Goal: Transaction & Acquisition: Book appointment/travel/reservation

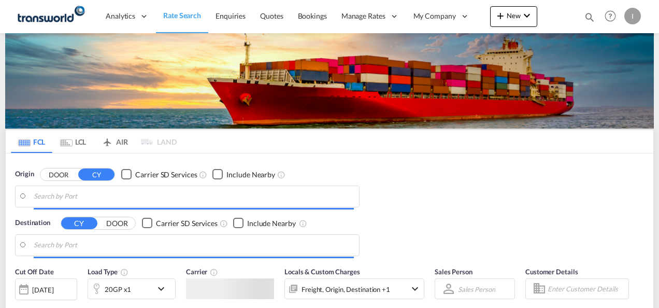
type input "Mundra, INMUN"
type input "[GEOGRAPHIC_DATA], [GEOGRAPHIC_DATA]"
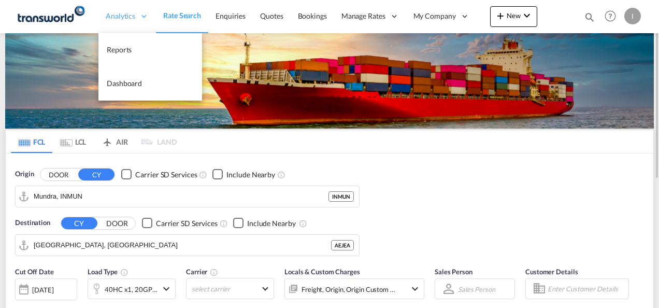
click at [120, 15] on span "Analytics" at bounding box center [121, 16] width 30 height 10
click at [121, 58] on link "Reports" at bounding box center [150, 50] width 104 height 34
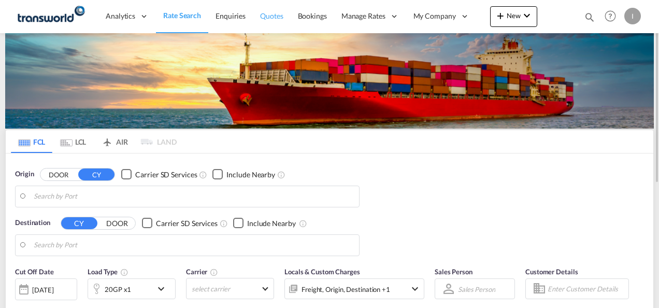
click at [272, 15] on span "Quotes" at bounding box center [271, 15] width 23 height 9
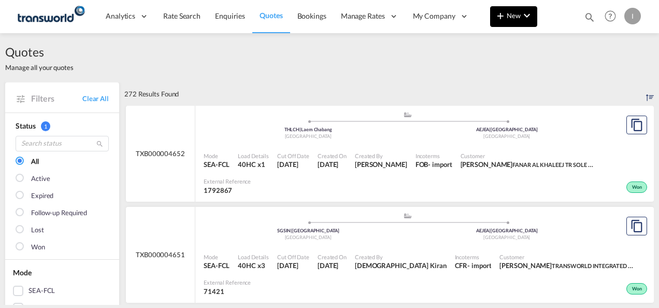
click at [513, 17] on span "New" at bounding box center [513, 15] width 39 height 8
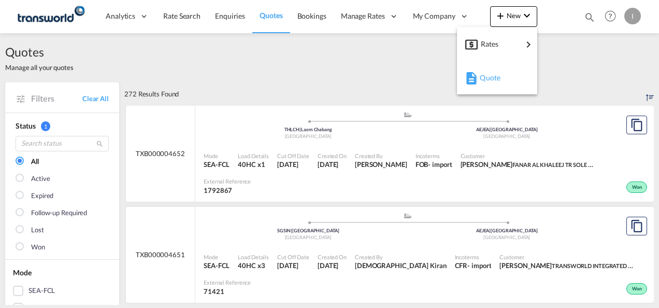
click at [489, 77] on span "Quote" at bounding box center [485, 77] width 11 height 21
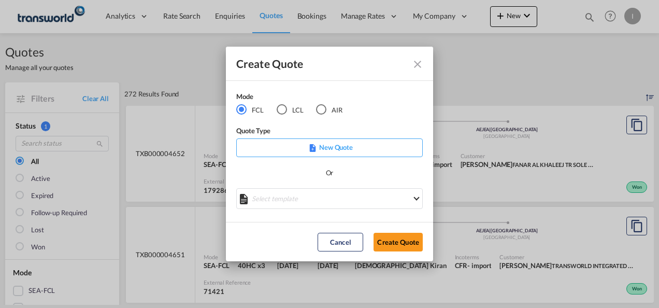
click at [388, 223] on md-dialog-actions "Cancel Create Quote" at bounding box center [329, 241] width 207 height 39
click at [388, 242] on button "Create Quote" at bounding box center [397, 242] width 49 height 19
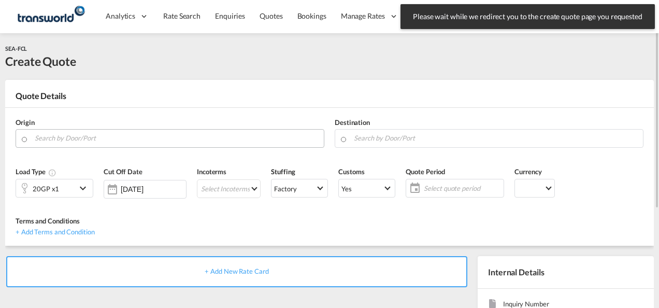
click at [237, 136] on input "Search by Door/Port" at bounding box center [177, 138] width 284 height 18
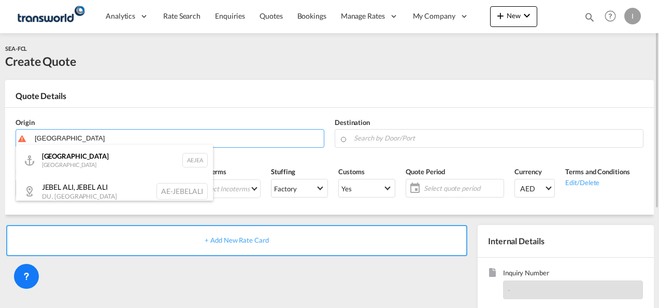
click at [75, 172] on div "[GEOGRAPHIC_DATA] AEJEA" at bounding box center [114, 159] width 197 height 31
type input "[GEOGRAPHIC_DATA], [GEOGRAPHIC_DATA]"
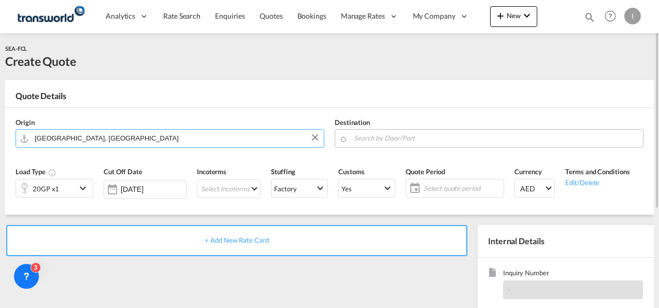
click at [406, 133] on input "Search by Door/Port" at bounding box center [496, 138] width 284 height 18
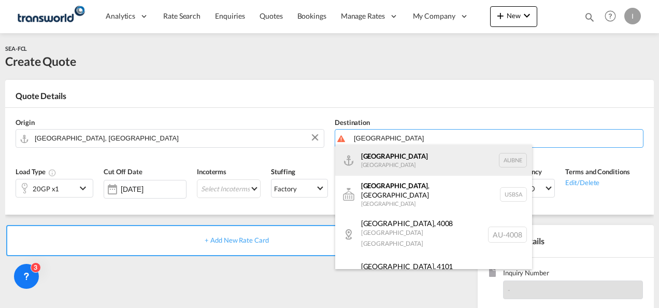
click at [384, 170] on div "[GEOGRAPHIC_DATA] [GEOGRAPHIC_DATA] AUBNE" at bounding box center [433, 159] width 197 height 31
type input "[GEOGRAPHIC_DATA], AUBNE"
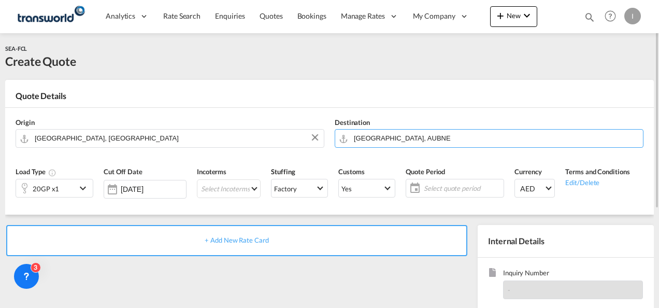
click at [66, 189] on div "20GP x1" at bounding box center [46, 188] width 60 height 18
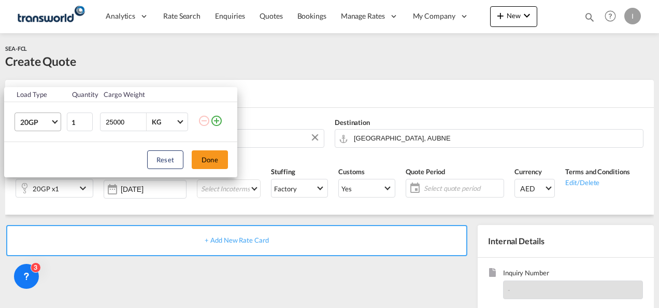
click at [54, 124] on md-select-value "20GP" at bounding box center [39, 122] width 41 height 18
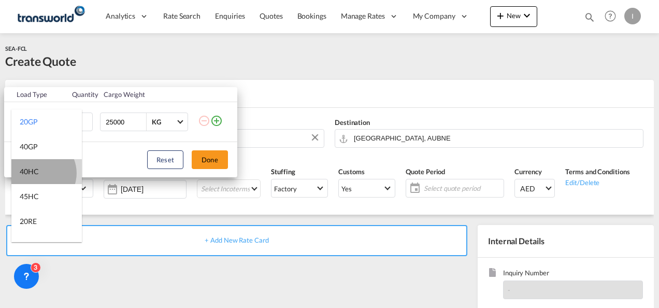
click at [38, 173] on div "40HC" at bounding box center [29, 171] width 19 height 10
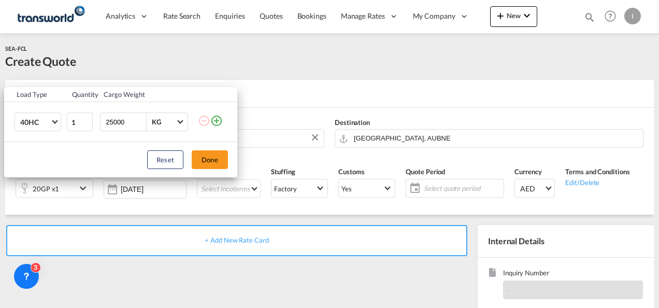
click at [217, 120] on md-icon "icon-plus-circle-outline" at bounding box center [216, 120] width 12 height 12
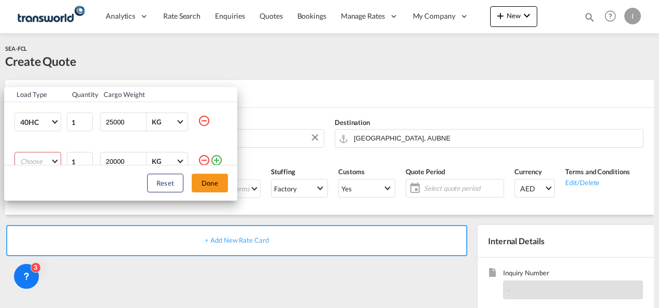
click at [57, 156] on md-select "Choose 20GP 40GP 40HC 45HC 20RE 40RE 40HR 20OT 40OT 20FR 40FR 40NR 20NR 45S 20T…" at bounding box center [38, 161] width 47 height 19
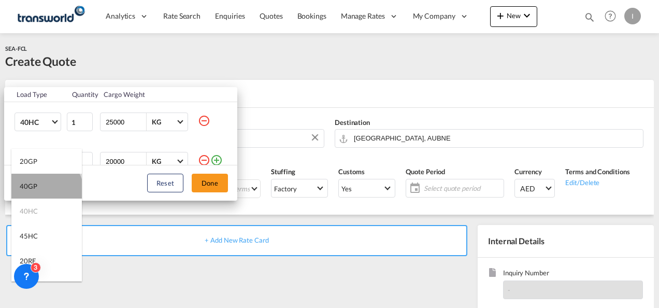
click at [46, 191] on md-option "40GP" at bounding box center [46, 185] width 70 height 25
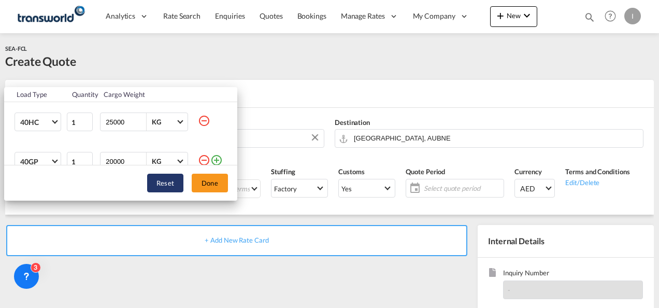
scroll to position [5, 0]
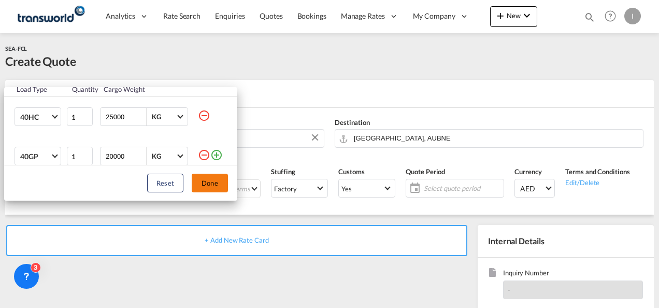
click at [203, 181] on button "Done" at bounding box center [210, 182] width 36 height 19
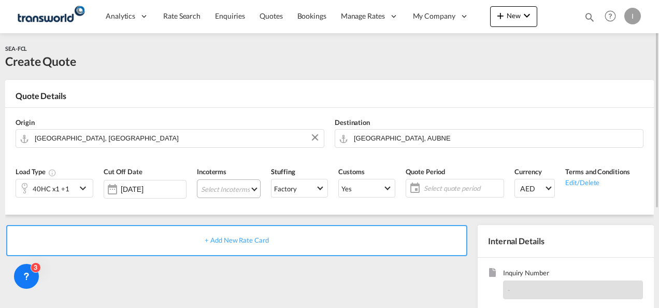
click at [212, 189] on md-select "Select Incoterms CIP - import Carriage and Insurance Paid to CIP - export Carri…" at bounding box center [229, 188] width 64 height 19
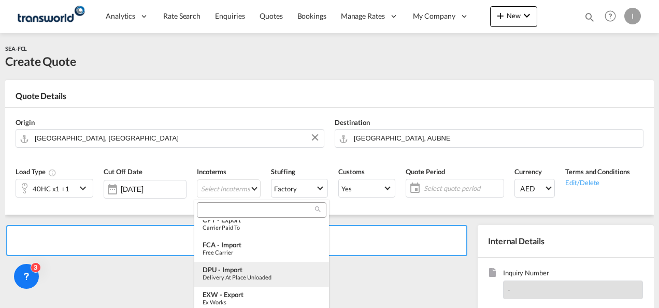
scroll to position [259, 0]
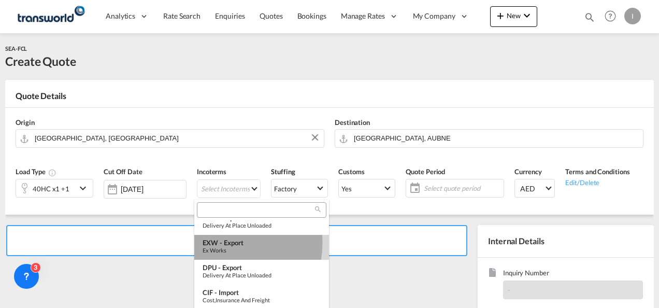
click at [221, 243] on div "EXW - export" at bounding box center [262, 242] width 118 height 8
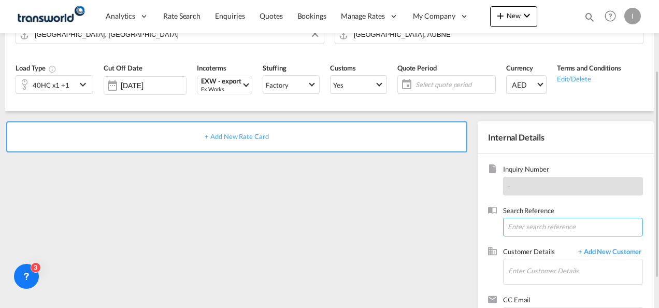
click at [527, 225] on input at bounding box center [573, 227] width 140 height 19
paste input "TWI 21678"
type input "TWI 21678"
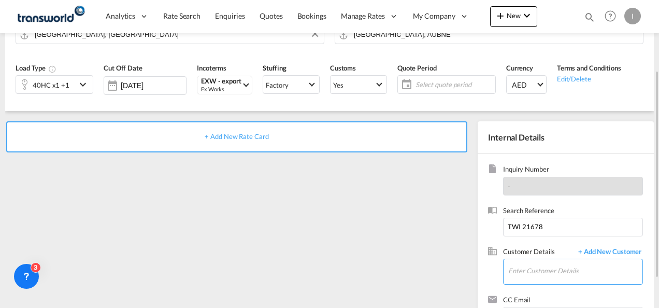
click at [526, 274] on input "Enter Customer Details" at bounding box center [575, 270] width 134 height 23
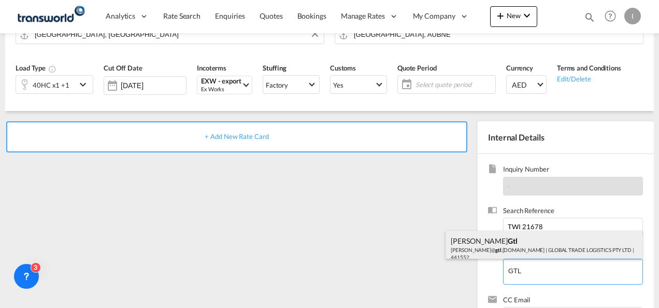
click at [485, 253] on div "[PERSON_NAME] Gtl [PERSON_NAME]@ gtl .[DOMAIN_NAME] | GLOBAL TRADE LOGISTICS PT…" at bounding box center [543, 247] width 197 height 35
type input "GLOBAL TRADE LOGISTICS PTY LTD, [PERSON_NAME], [PERSON_NAME][EMAIL_ADDRESS][DOM…"
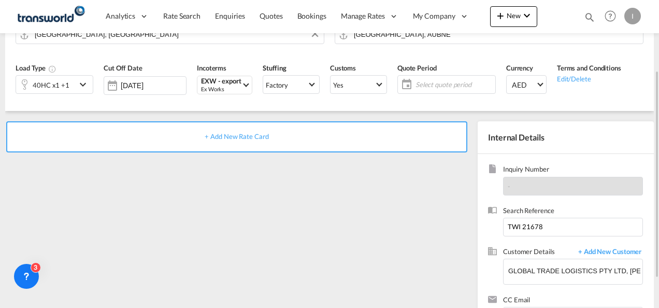
click at [239, 138] on span "+ Add New Rate Card" at bounding box center [237, 136] width 64 height 8
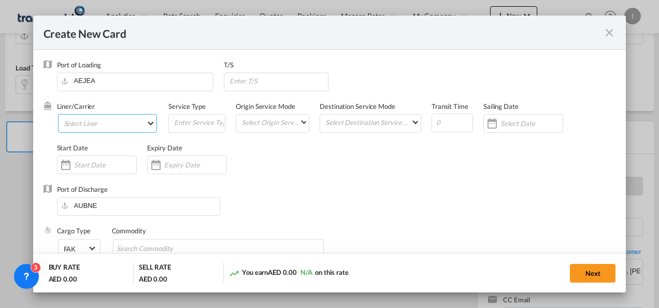
type input "Basic Ocean Freight"
select select "per equipment"
click at [111, 122] on md-select "Select Liner 2HM LOGISTICS D.O.O 2HM LOGISTICS D.O.O. / TDWC-CAPODISTRI 2HM LOG…" at bounding box center [107, 123] width 99 height 19
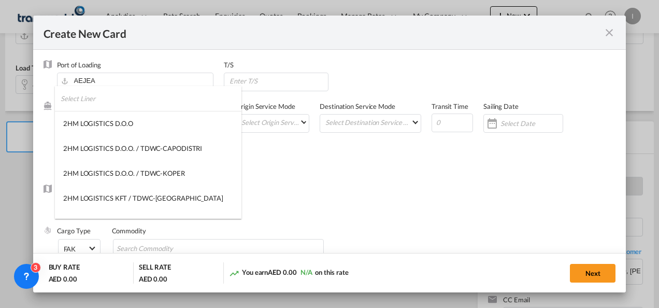
click at [98, 99] on input "search" at bounding box center [151, 98] width 181 height 25
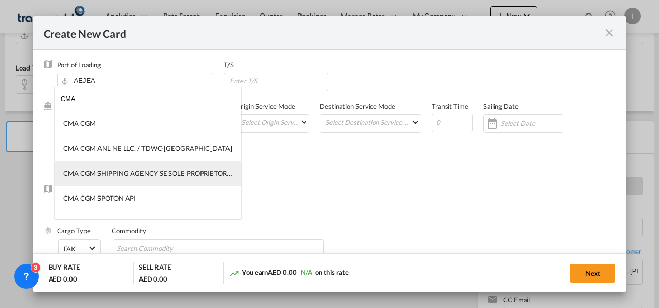
type input "CMA"
click at [96, 169] on div "CMA CGM SHIPPING AGENCY SE SOLE PROPRIETORSHIP LLC" at bounding box center [148, 172] width 170 height 9
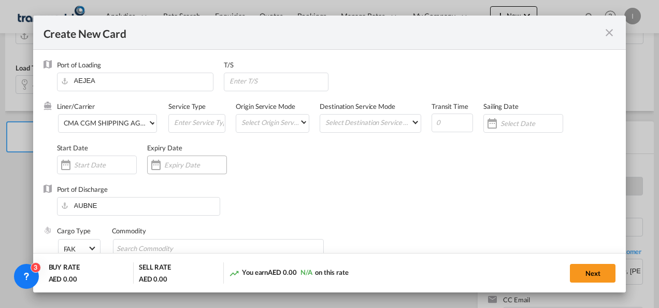
click at [172, 167] on input "Create New CardPort ..." at bounding box center [195, 165] width 62 height 8
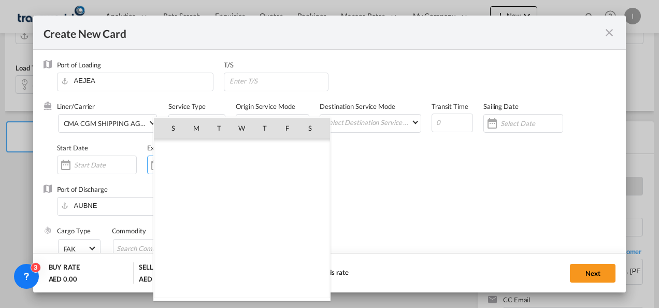
scroll to position [239906, 0]
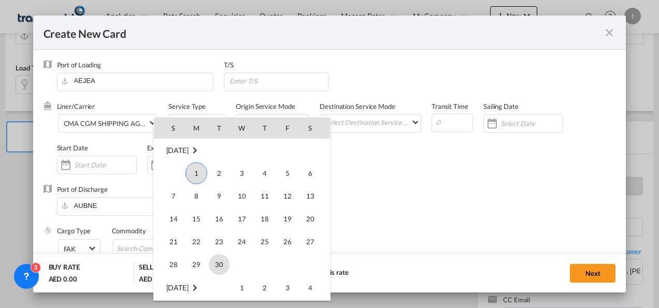
click at [221, 260] on span "30" at bounding box center [219, 264] width 21 height 21
type input "[DATE]"
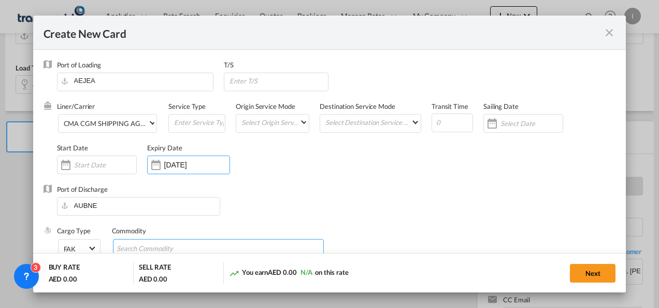
click at [162, 243] on input "Search Commodity" at bounding box center [164, 248] width 95 height 17
type input "General Cargo"
click at [439, 155] on div "Liner/Carrier CMA CGM SHIPPING AGENCY SE SOLE PROPRIETORSHIP LLC Service Type O…" at bounding box center [336, 143] width 559 height 83
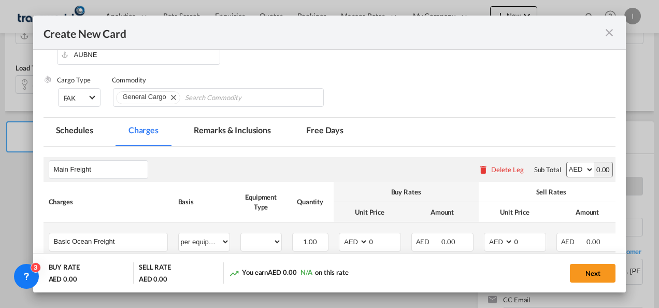
scroll to position [207, 0]
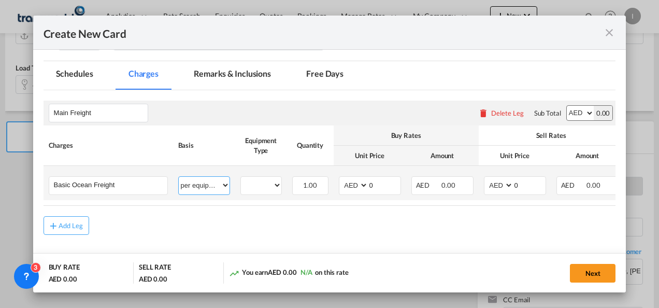
click at [213, 190] on select "per equipment per container per B/L per shipping bill per shipment % on freight…" at bounding box center [204, 185] width 51 height 17
select select "per shipment"
click at [179, 177] on select "per equipment per container per B/L per shipping bill per shipment % on freight…" at bounding box center [204, 185] width 51 height 17
click at [223, 183] on select "per equipment per container per B/L per shipping bill per shipment % on freight…" at bounding box center [204, 185] width 51 height 17
click at [378, 184] on input "0" at bounding box center [384, 185] width 32 height 16
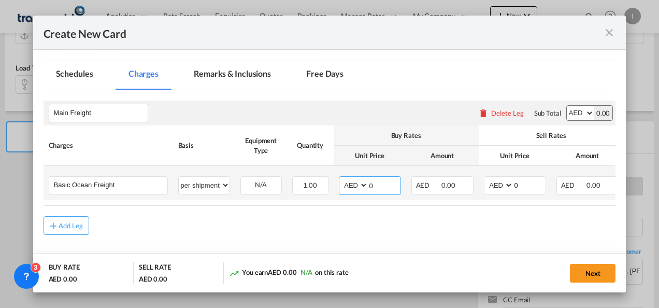
drag, startPoint x: 378, startPoint y: 184, endPoint x: 349, endPoint y: 184, distance: 29.0
click at [349, 184] on md-input-container "AED AFN ALL AMD ANG AOA ARS AUD AWG AZN BAM BBD BDT BGN BHD BIF BMD BND [PERSON…" at bounding box center [370, 185] width 62 height 19
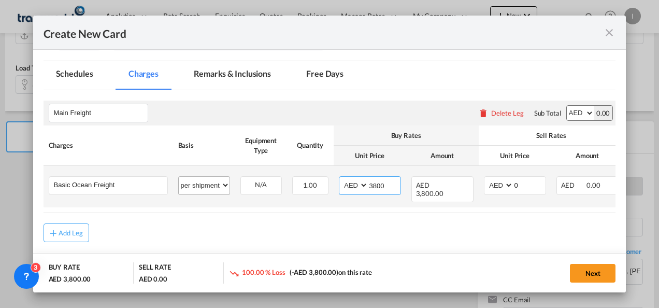
type input "3800"
click at [226, 186] on select "per equipment per container per B/L per shipping bill per shipment % on freight…" at bounding box center [204, 185] width 51 height 17
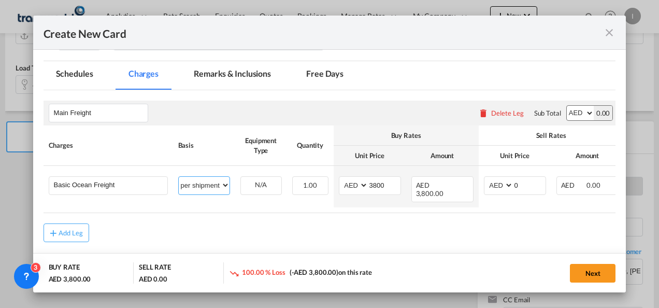
select select "per container"
click at [179, 177] on select "per equipment per container per B/L per shipping bill per shipment % on freight…" at bounding box center [204, 185] width 51 height 17
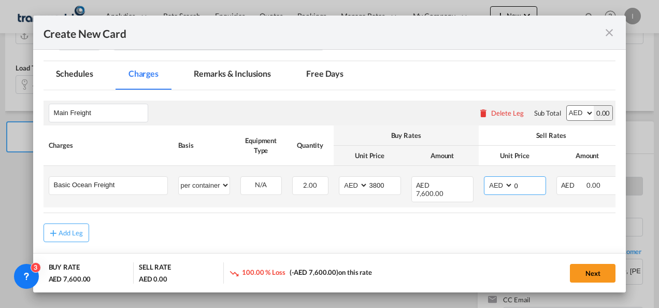
drag, startPoint x: 524, startPoint y: 184, endPoint x: 503, endPoint y: 183, distance: 20.2
click at [503, 183] on md-input-container "AED AFN ALL AMD ANG AOA ARS AUD AWG AZN BAM BBD BDT BGN BHD BIF BMD BND [PERSON…" at bounding box center [515, 185] width 62 height 19
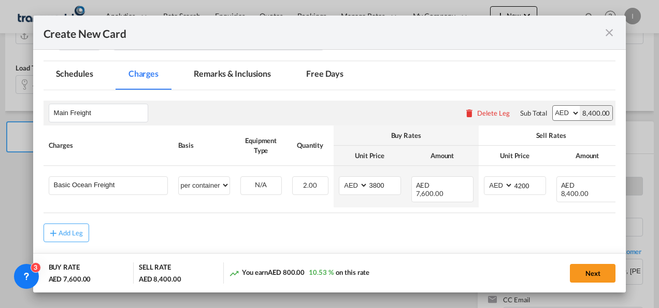
click at [442, 223] on div "Add Leg" at bounding box center [330, 232] width 572 height 19
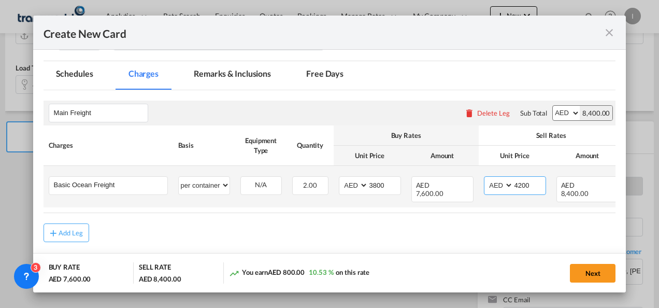
click at [520, 185] on input "4200" at bounding box center [529, 185] width 32 height 16
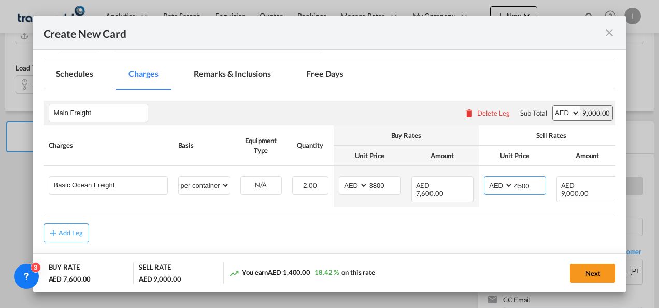
type input "4500"
click at [447, 237] on div "Add Leg" at bounding box center [330, 232] width 572 height 19
click at [590, 271] on button "Next" at bounding box center [593, 273] width 46 height 19
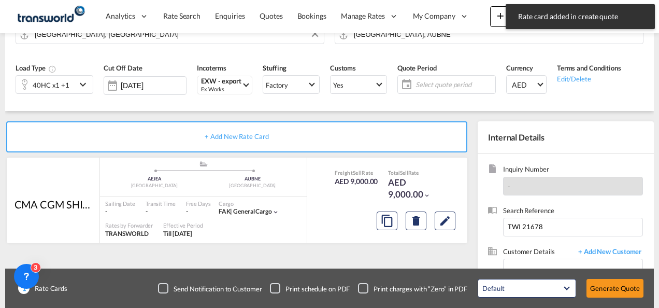
click at [605, 282] on div "Create New Card Port of [GEOGRAPHIC_DATA] [GEOGRAPHIC_DATA] T/S Liner/Carrier C…" at bounding box center [329, 154] width 659 height 308
click at [605, 286] on button "Generate Quote" at bounding box center [614, 288] width 57 height 19
click at [416, 80] on span "Select quote period" at bounding box center [455, 84] width 79 height 15
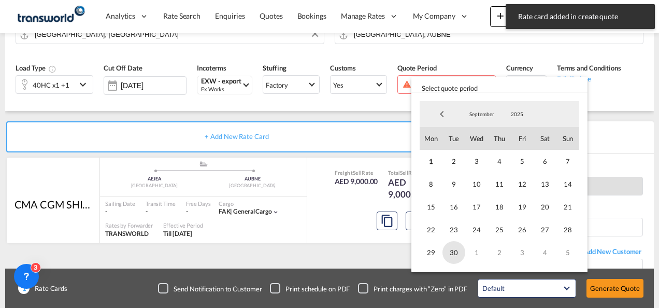
click at [461, 251] on span "30" at bounding box center [453, 252] width 23 height 23
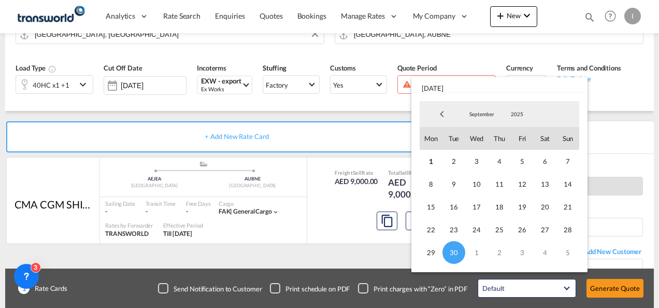
click at [608, 284] on md-backdrop at bounding box center [329, 154] width 659 height 308
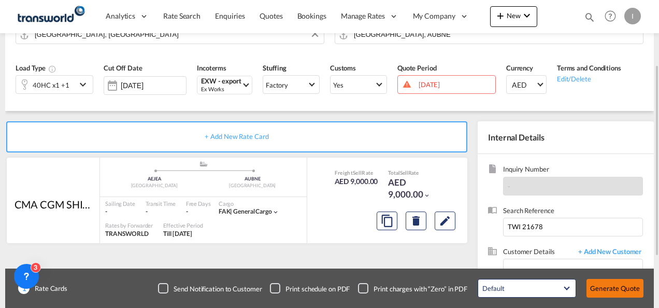
click at [608, 283] on button "Generate Quote" at bounding box center [614, 288] width 57 height 19
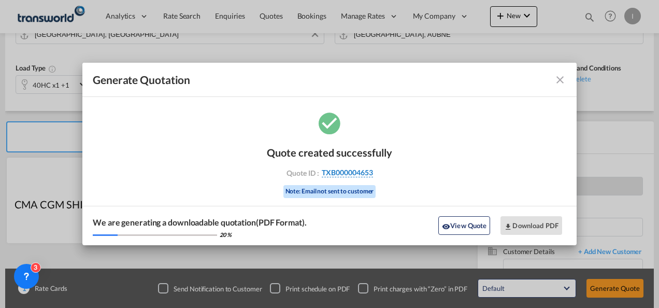
click at [332, 176] on span "TXB000004653" at bounding box center [347, 172] width 51 height 9
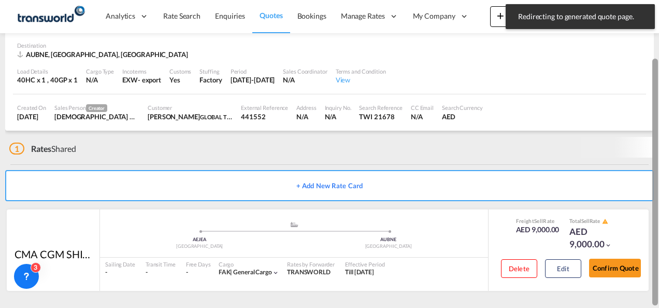
scroll to position [64, 0]
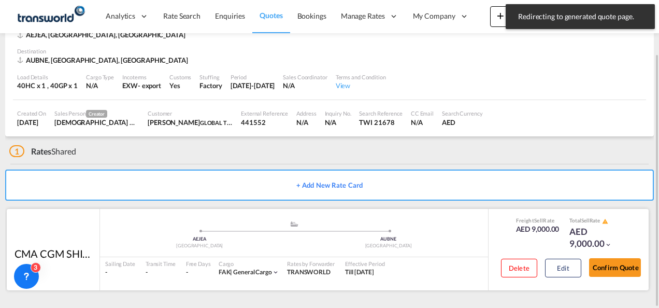
click at [615, 241] on div "AED 9,000.00" at bounding box center [595, 237] width 52 height 25
click at [612, 255] on div "Confirm Quote" at bounding box center [615, 270] width 52 height 30
click at [608, 271] on button "Confirm Quote" at bounding box center [615, 267] width 52 height 19
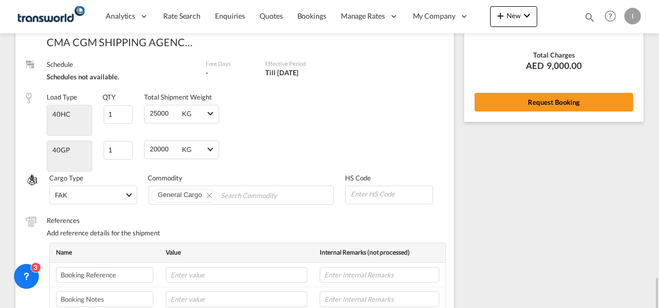
scroll to position [93, 0]
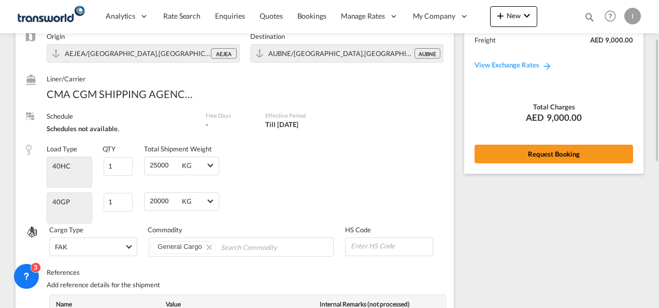
click at [536, 172] on div "Rate Summary Freight AED 9,000.00 View Exchange Rates Total Charges AED 9,000.0…" at bounding box center [553, 80] width 179 height 186
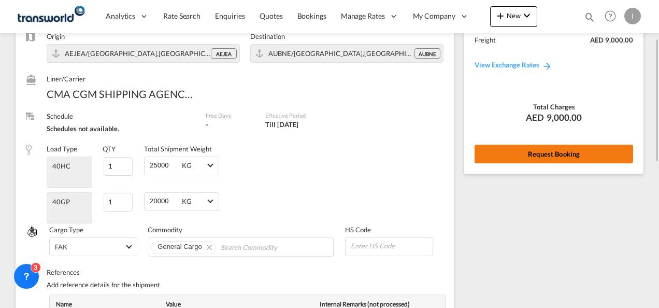
click at [533, 158] on button "Request Booking" at bounding box center [553, 153] width 158 height 19
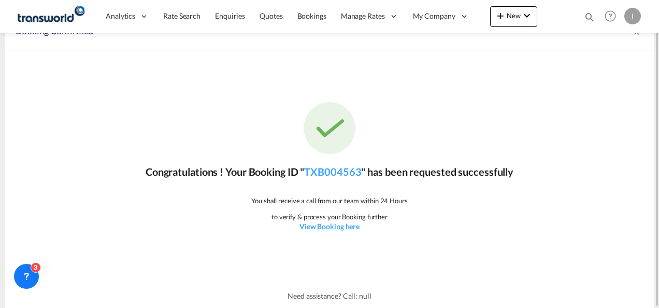
scroll to position [0, 0]
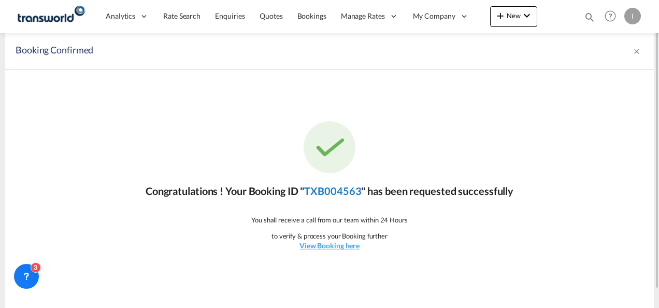
click at [357, 190] on link "TXB004563" at bounding box center [332, 190] width 57 height 12
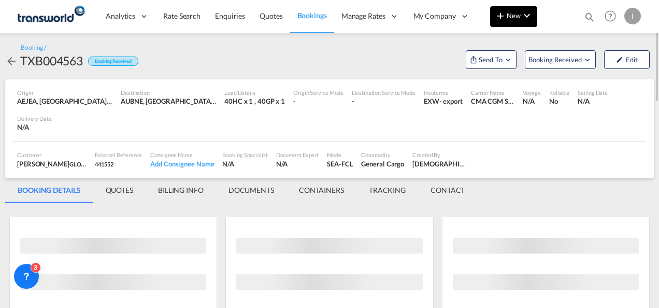
click at [511, 17] on span "New" at bounding box center [513, 15] width 39 height 8
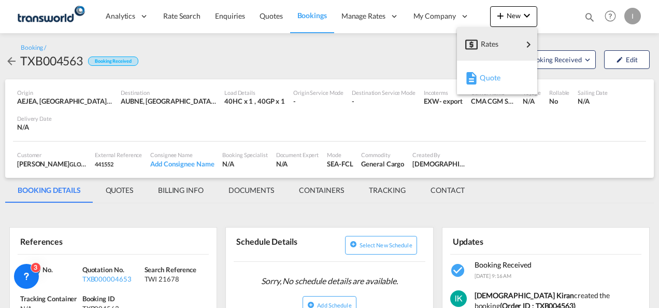
click at [515, 65] on div "Quote" at bounding box center [499, 78] width 38 height 26
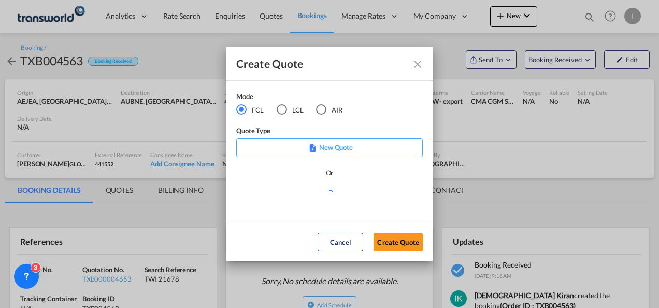
click at [387, 90] on div "Mode FCL LCL AIR Quote Type New Quote Or" at bounding box center [329, 151] width 207 height 141
click at [340, 104] on md-radio-button "AIR" at bounding box center [329, 109] width 26 height 11
click at [238, 113] on div "FCL" at bounding box center [241, 109] width 10 height 10
click at [416, 66] on md-icon "Close dialog" at bounding box center [417, 64] width 12 height 12
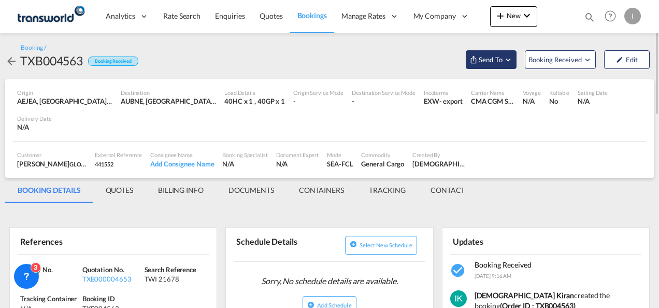
click at [498, 59] on span "Send To" at bounding box center [491, 59] width 26 height 10
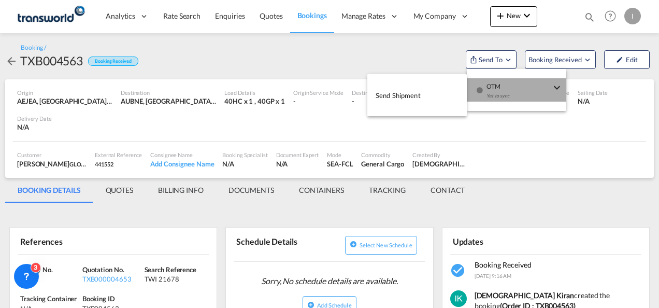
drag, startPoint x: 504, startPoint y: 93, endPoint x: 396, endPoint y: 95, distance: 108.3
click at [504, 93] on div "Yet to sync" at bounding box center [518, 99] width 64 height 22
click at [395, 95] on span "Send Shipment" at bounding box center [397, 95] width 45 height 17
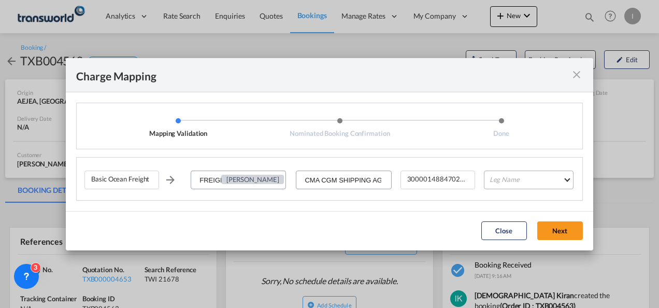
click at [495, 178] on md-select "Leg Name HANDLING ORIGIN VESSEL HANDLING DESTINATION OTHERS TL PICK UP CUSTOMS …" at bounding box center [529, 179] width 90 height 19
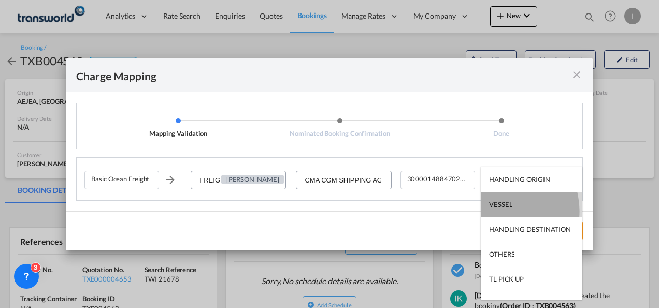
click at [497, 210] on md-option "VESSEL" at bounding box center [532, 204] width 102 height 25
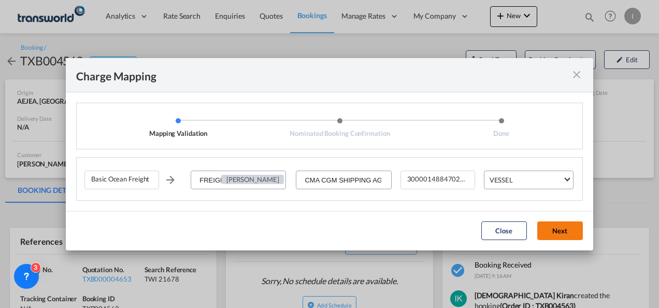
click at [555, 227] on button "Next" at bounding box center [560, 230] width 46 height 19
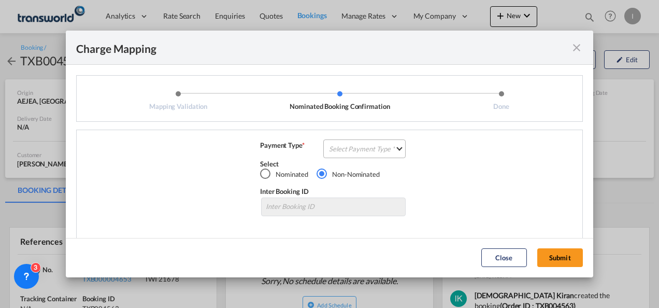
click at [350, 157] on md-select "Select Payment Type COLLECT PREPAID" at bounding box center [364, 148] width 82 height 19
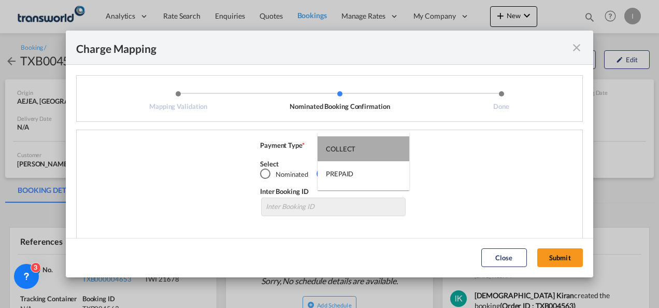
click at [350, 156] on md-option "COLLECT" at bounding box center [363, 148] width 92 height 25
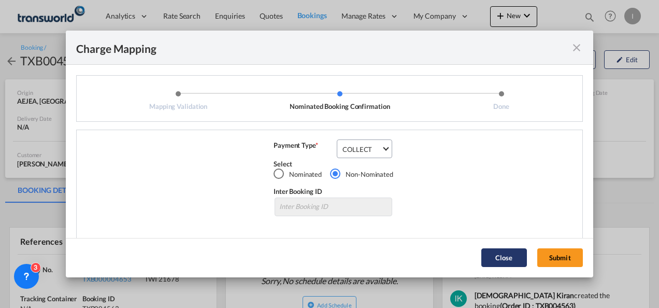
click at [567, 256] on button "Submit" at bounding box center [560, 257] width 46 height 19
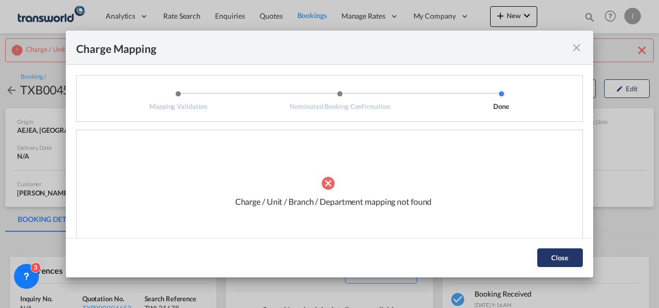
click at [553, 253] on button "Close" at bounding box center [560, 257] width 46 height 19
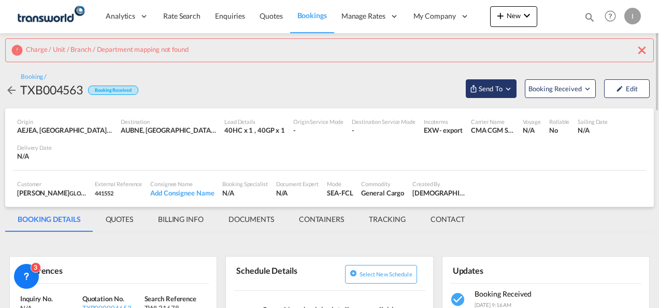
click at [490, 91] on span "Send To" at bounding box center [491, 88] width 26 height 10
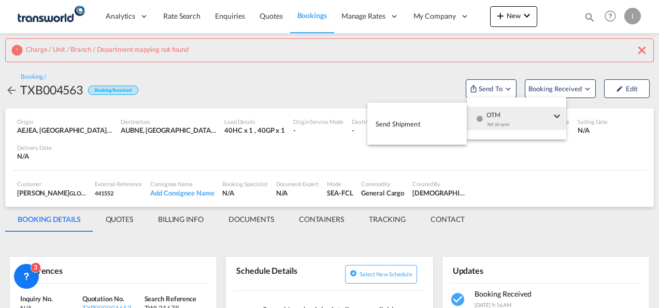
click at [494, 117] on div "Yet to sync" at bounding box center [518, 127] width 64 height 22
click at [429, 126] on button "Send Shipment" at bounding box center [416, 123] width 99 height 23
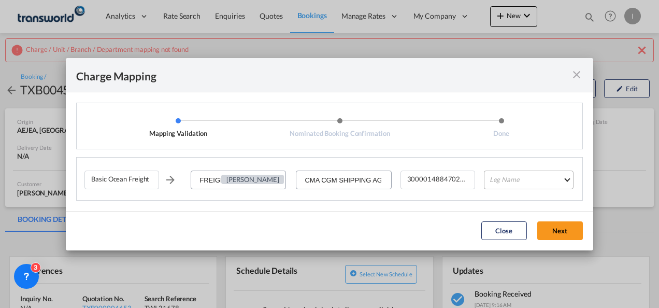
click at [507, 180] on md-select "Leg Name HANDLING ORIGIN VESSEL HANDLING DESTINATION OTHERS TL PICK UP CUSTOMS …" at bounding box center [529, 179] width 90 height 19
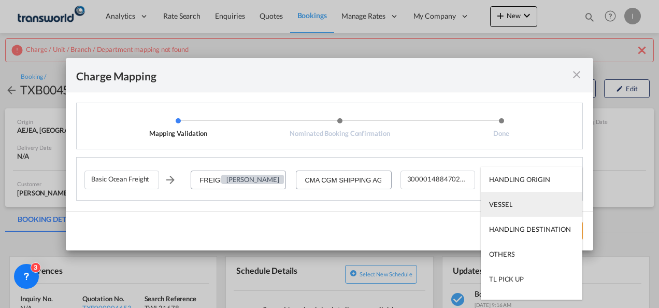
click at [499, 207] on div "VESSEL" at bounding box center [500, 203] width 23 height 9
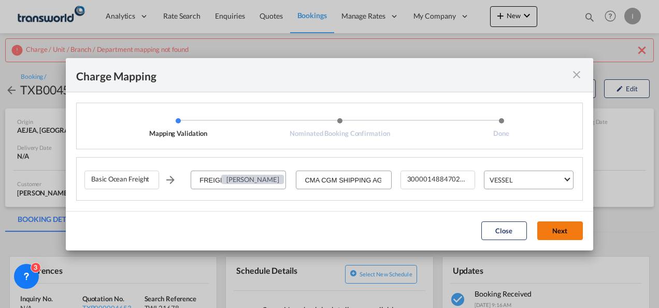
click at [560, 238] on button "Next" at bounding box center [560, 230] width 46 height 19
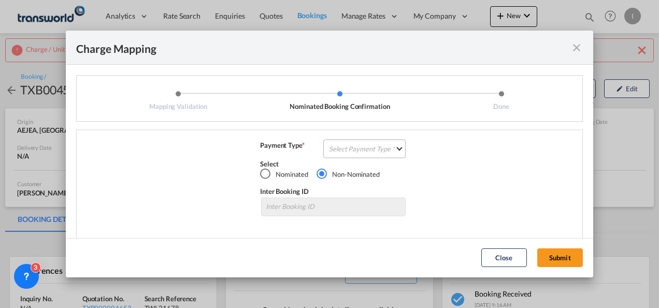
click at [367, 147] on md-select "Select Payment Type COLLECT PREPAID" at bounding box center [364, 148] width 82 height 19
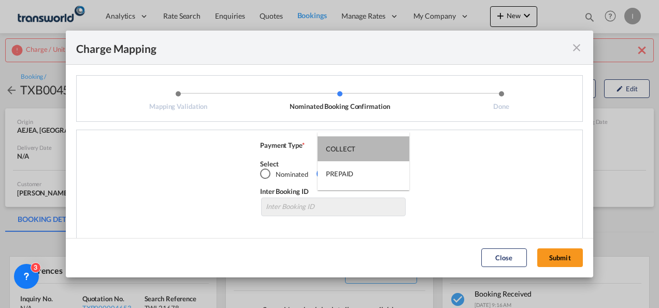
click at [367, 147] on md-option "COLLECT" at bounding box center [363, 148] width 92 height 25
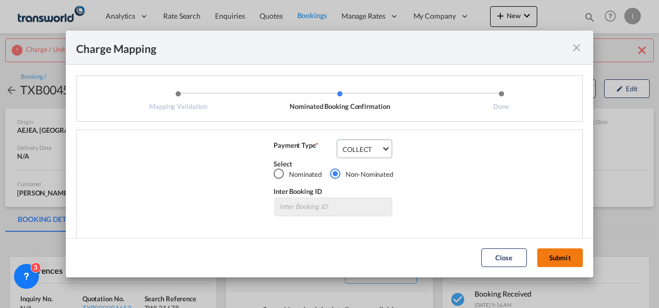
click at [564, 257] on button "Submit" at bounding box center [560, 257] width 46 height 19
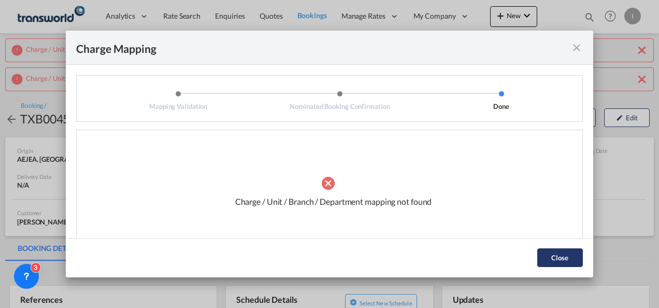
click at [566, 257] on button "Close" at bounding box center [560, 257] width 46 height 19
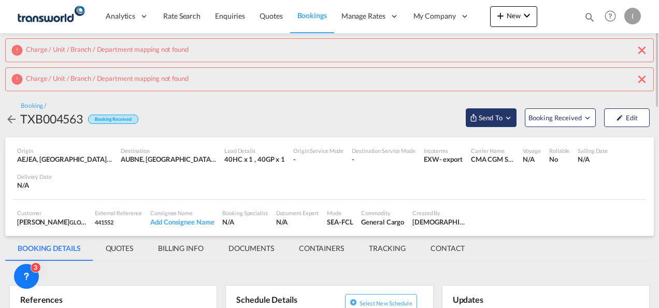
click at [501, 121] on span "Send To" at bounding box center [491, 117] width 26 height 10
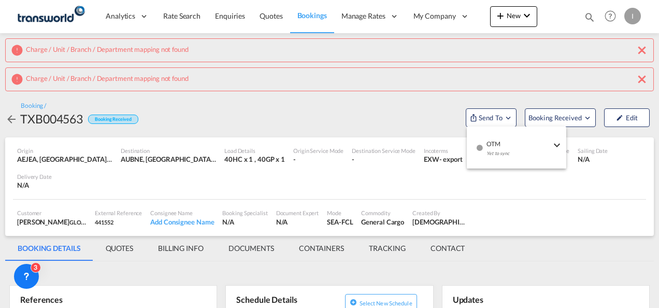
click at [505, 143] on span "OTM" at bounding box center [518, 140] width 64 height 9
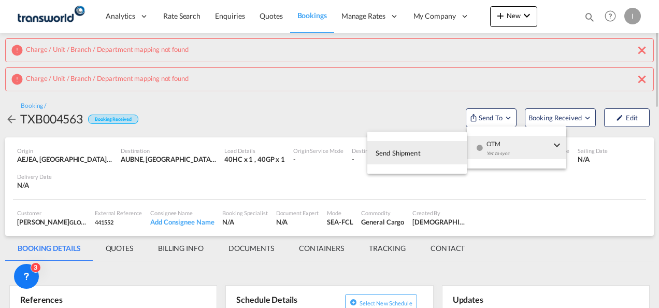
click at [422, 150] on button "Send Shipment" at bounding box center [416, 152] width 99 height 23
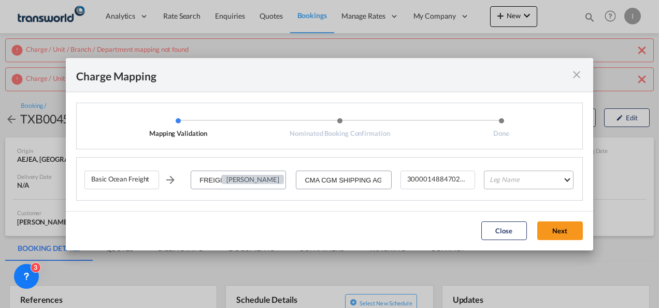
click at [514, 185] on md-select "Leg Name HANDLING ORIGIN VESSEL HANDLING DESTINATION OTHERS TL PICK UP CUSTOMS …" at bounding box center [529, 179] width 90 height 19
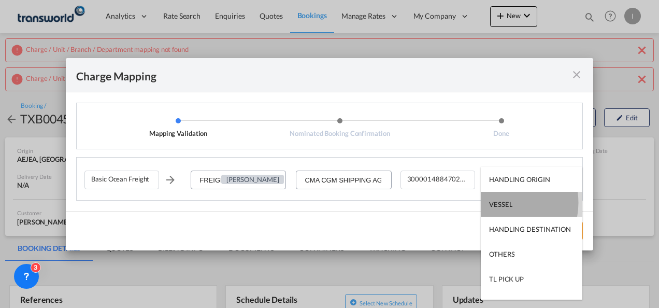
click at [502, 203] on div "VESSEL" at bounding box center [500, 203] width 23 height 9
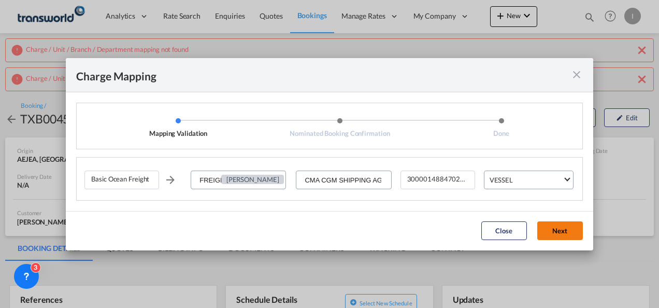
click at [554, 232] on button "Next" at bounding box center [560, 230] width 46 height 19
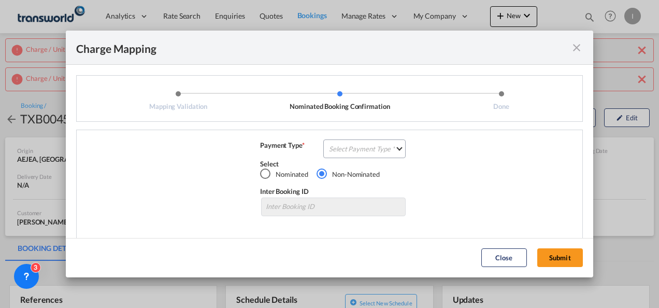
click at [380, 158] on md-input-container "Select Payment Type COLLECT PREPAID" at bounding box center [364, 149] width 84 height 19
click at [377, 152] on md-select "Select Payment Type COLLECT PREPAID" at bounding box center [364, 148] width 82 height 19
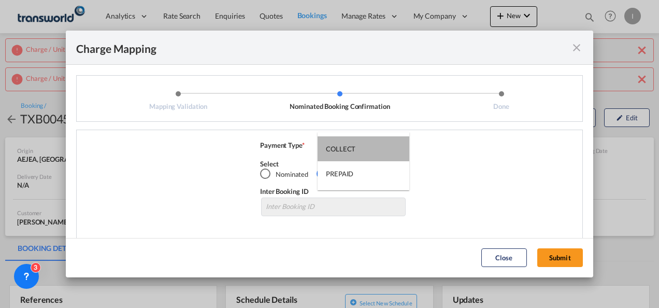
click at [377, 152] on md-option "COLLECT" at bounding box center [363, 148] width 92 height 25
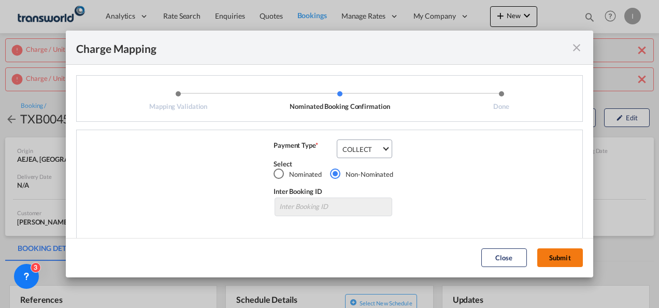
click at [558, 249] on button "Submit" at bounding box center [560, 257] width 46 height 19
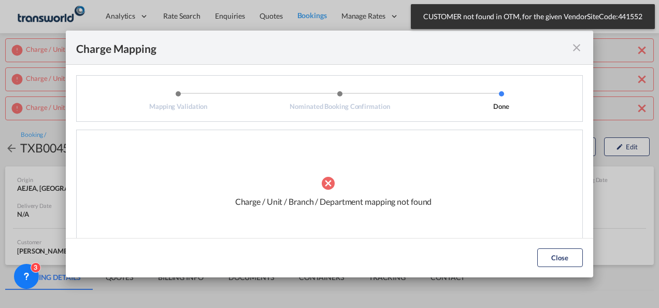
click at [577, 45] on md-icon "icon-close fg-AAA8AD cursor" at bounding box center [576, 47] width 12 height 12
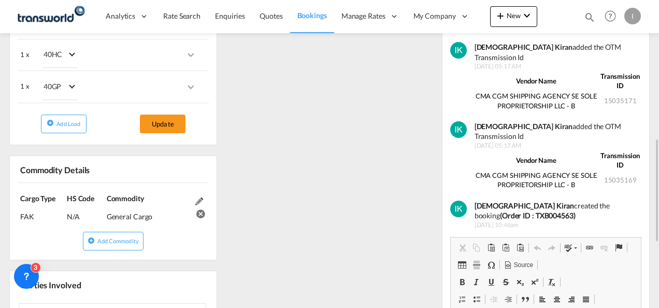
scroll to position [466, 0]
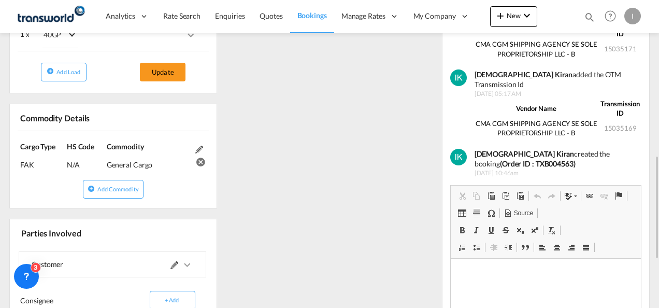
click at [175, 261] on md-icon at bounding box center [174, 265] width 8 height 8
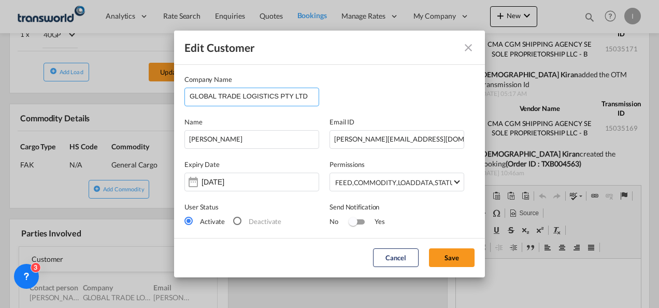
click at [301, 96] on input "GLOBAL TRADE LOGISTICS PTY LTD" at bounding box center [254, 96] width 129 height 16
drag, startPoint x: 306, startPoint y: 96, endPoint x: 187, endPoint y: 75, distance: 120.4
click at [187, 75] on div "Company Name GLOBAL TRADE LOGISTICS PTY LTD" at bounding box center [256, 90] width 145 height 32
type input "G"
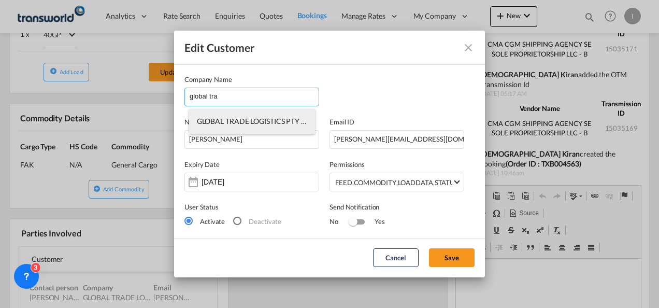
click at [263, 124] on span "GLOBAL TRADE LOGISTICS PTY LTD" at bounding box center [255, 121] width 117 height 9
type input "GLOBAL TRADE LOGISTICS PTY LTD"
type input "[PERSON_NAME][EMAIL_ADDRESS][DOMAIN_NAME]"
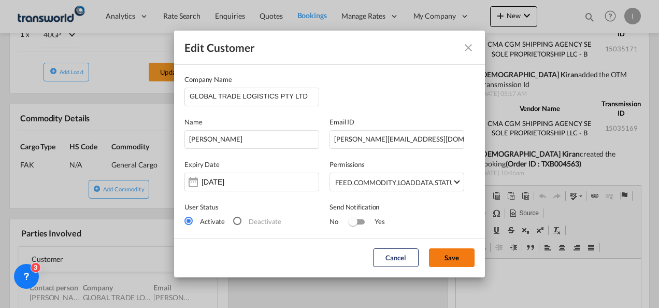
click at [442, 259] on button "Save" at bounding box center [452, 257] width 46 height 19
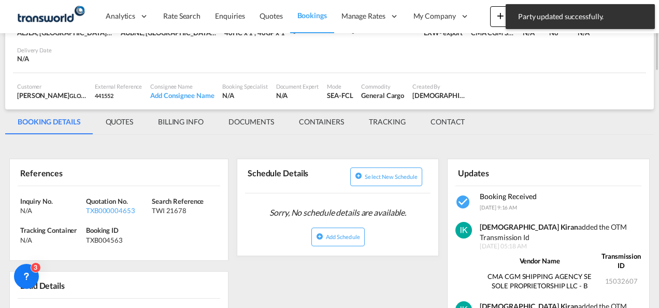
scroll to position [0, 0]
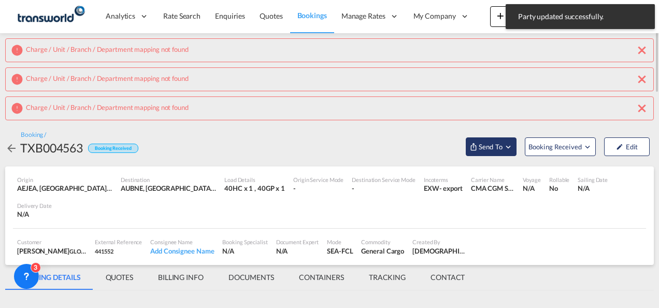
click at [495, 148] on span "Send To" at bounding box center [491, 146] width 26 height 10
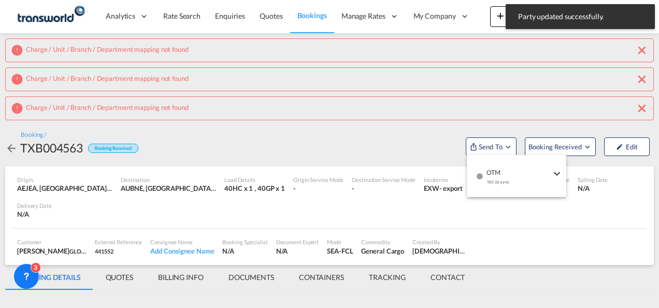
click at [503, 165] on span "OTM" at bounding box center [518, 168] width 64 height 9
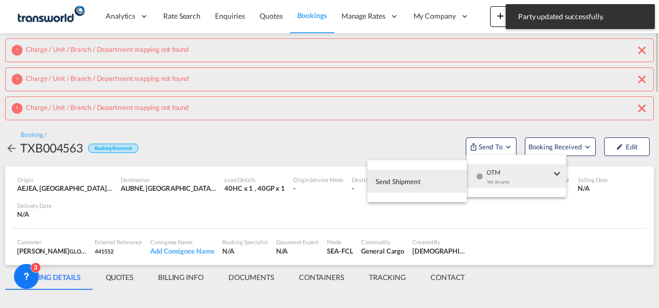
click at [407, 173] on span "Send Shipment" at bounding box center [397, 181] width 45 height 17
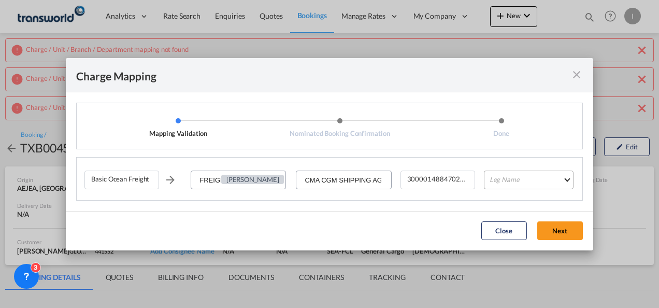
click at [517, 175] on md-select "Leg Name HANDLING ORIGIN VESSEL HANDLING DESTINATION OTHERS TL PICK UP CUSTOMS …" at bounding box center [529, 179] width 90 height 19
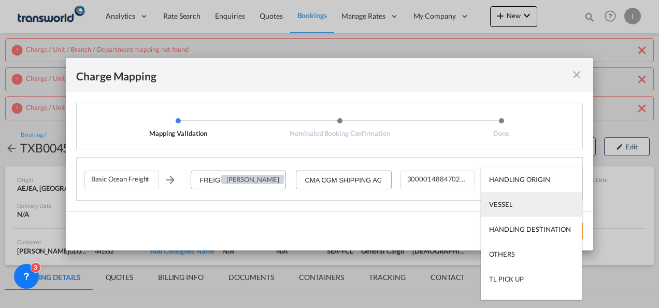
click at [506, 198] on md-option "VESSEL" at bounding box center [532, 204] width 102 height 25
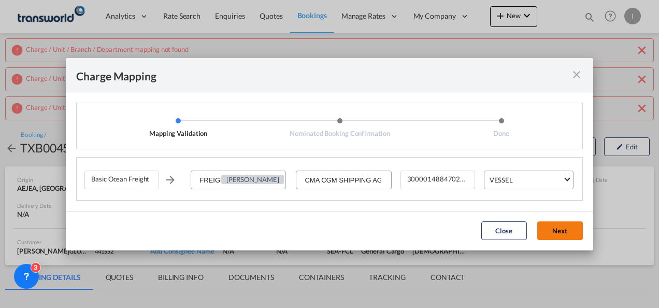
click at [561, 223] on button "Next" at bounding box center [560, 230] width 46 height 19
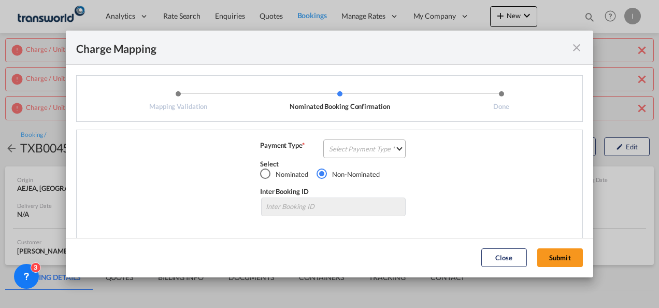
click at [360, 145] on md-select "Select Payment Type COLLECT PREPAID" at bounding box center [364, 148] width 82 height 19
click at [360, 145] on md-option "COLLECT" at bounding box center [363, 148] width 92 height 25
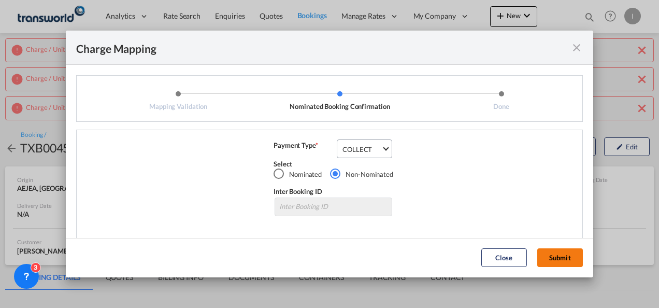
click at [552, 258] on button "Submit" at bounding box center [560, 257] width 46 height 19
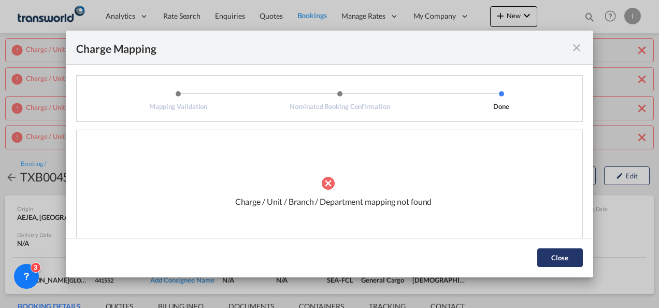
click at [552, 258] on button "Close" at bounding box center [560, 257] width 46 height 19
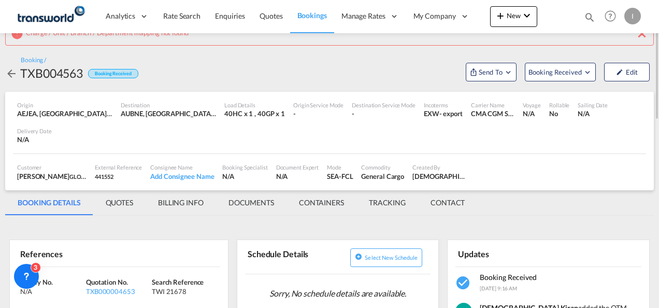
scroll to position [207, 0]
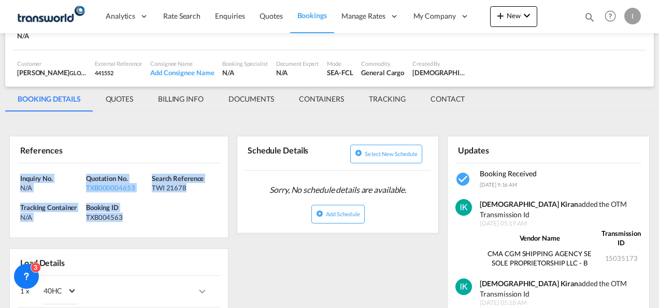
drag, startPoint x: 164, startPoint y: 228, endPoint x: -2, endPoint y: 176, distance: 173.8
click at [0, 176] on html "Analytics Reports Dashboard Rate Search Enquiries Quotes" at bounding box center [329, 154] width 659 height 308
copy div "Inquiry No. N/A Quotation No. TXB000004653 Search Reference TWI 21678 Tracking …"
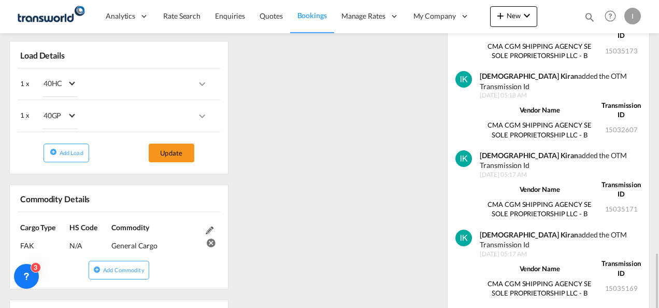
scroll to position [518, 0]
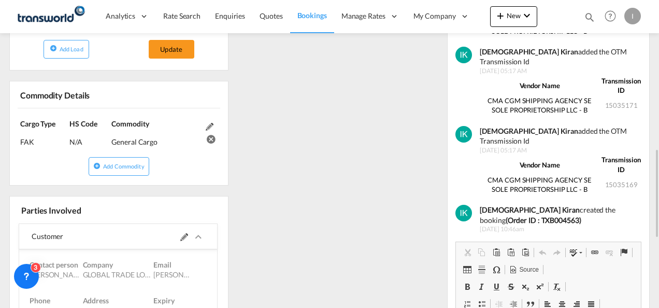
click at [180, 237] on span at bounding box center [192, 236] width 24 height 25
click at [180, 233] on md-icon at bounding box center [184, 237] width 8 height 8
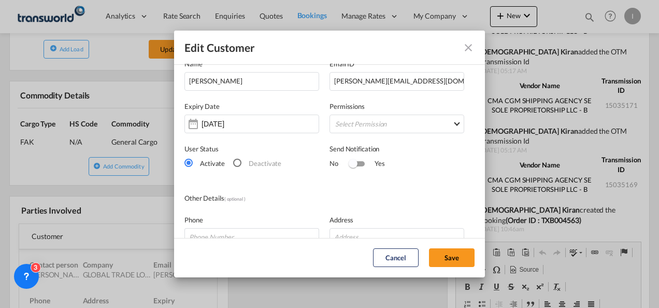
scroll to position [205, 0]
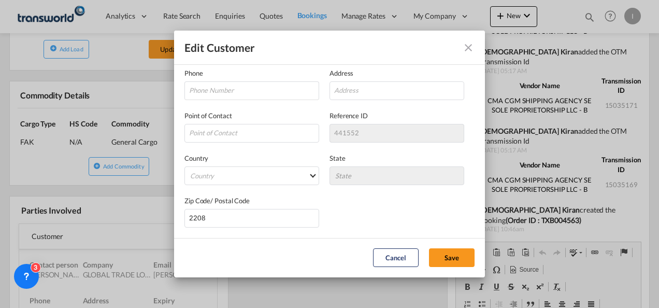
click at [467, 46] on md-icon "icon-close" at bounding box center [468, 47] width 12 height 12
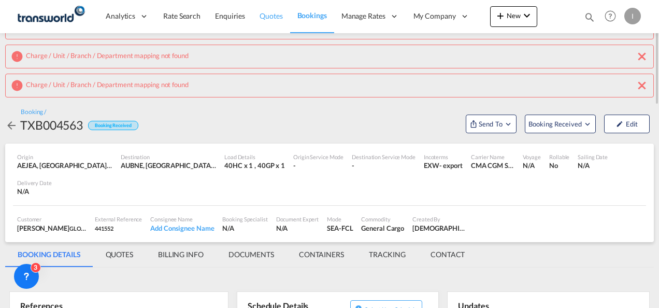
click at [269, 18] on span "Quotes" at bounding box center [270, 15] width 23 height 9
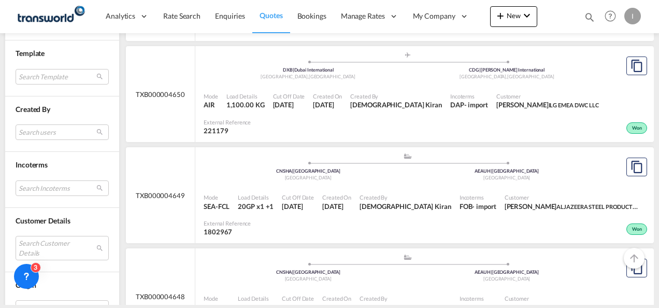
scroll to position [466, 0]
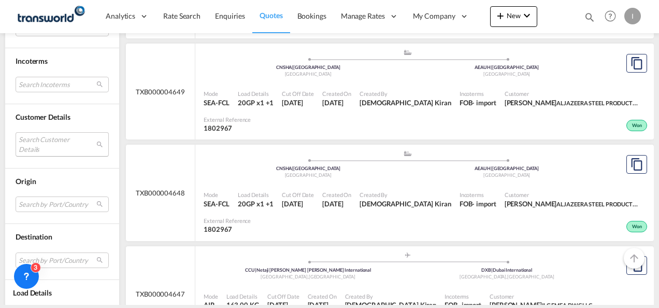
click at [47, 149] on md-select "Search Customer Details user name user rawaha Aslam [EMAIL_ADDRESS][DOMAIN_NAME…" at bounding box center [62, 144] width 93 height 24
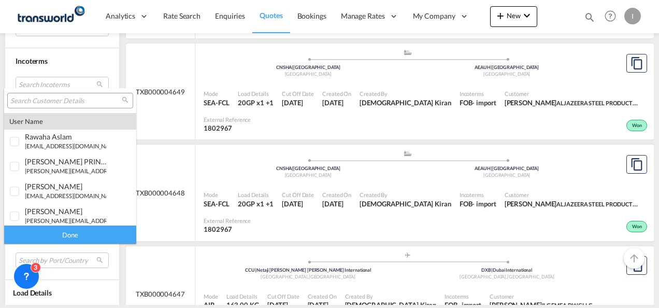
click at [52, 97] on input "search" at bounding box center [65, 100] width 111 height 9
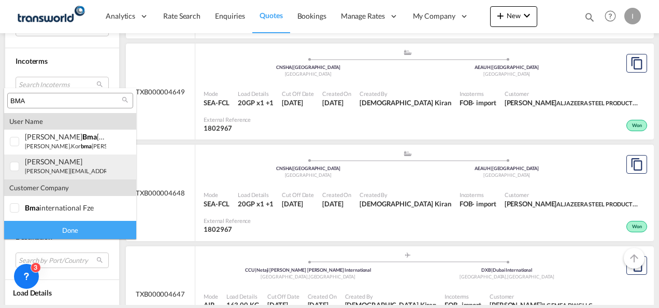
type input "BMA"
click at [36, 174] on small "[PERSON_NAME][EMAIL_ADDRESS][DOMAIN_NAME]" at bounding box center [95, 170] width 140 height 7
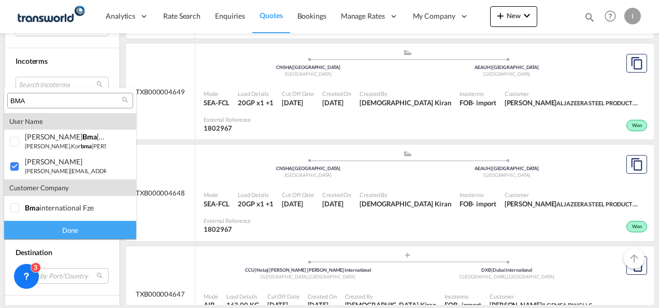
click at [65, 227] on div "Done" at bounding box center [70, 230] width 132 height 18
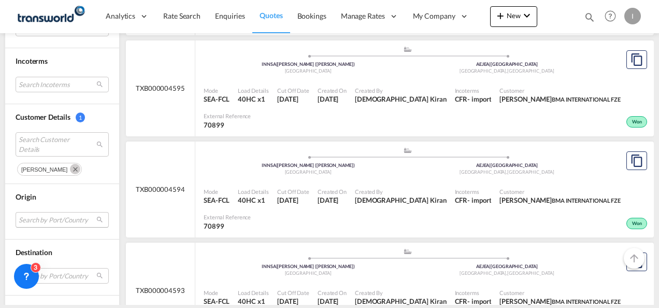
click at [47, 216] on md-select "Search by Port/Country JPNIC nichinan [GEOGRAPHIC_DATA] AEAMF mussafah [GEOGRAP…" at bounding box center [62, 220] width 93 height 16
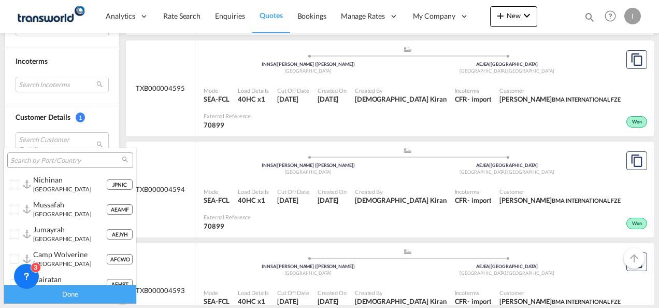
click at [37, 159] on input "search" at bounding box center [65, 160] width 111 height 9
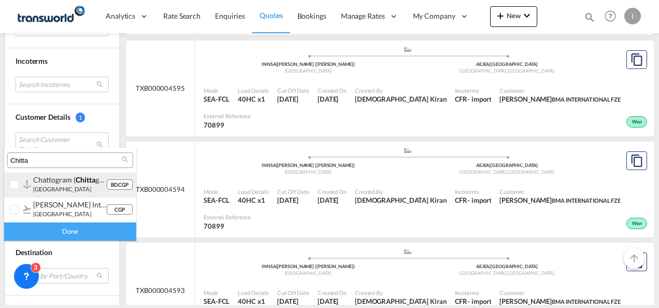
type input "Chitta"
click at [48, 184] on div "chattogram ( [PERSON_NAME]) [GEOGRAPHIC_DATA]" at bounding box center [69, 184] width 73 height 18
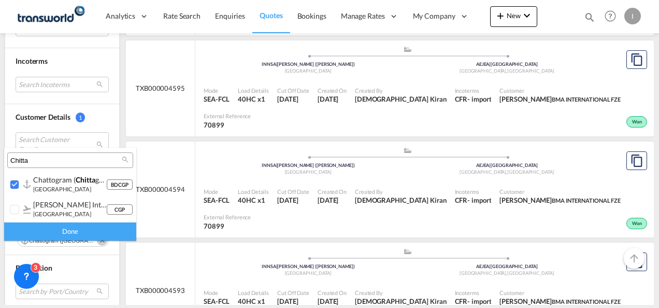
click at [80, 227] on div "Done" at bounding box center [70, 231] width 132 height 18
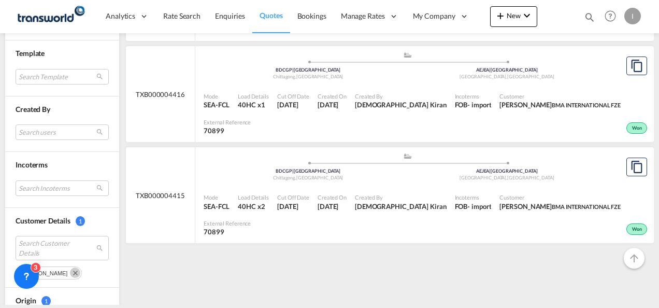
scroll to position [259, 0]
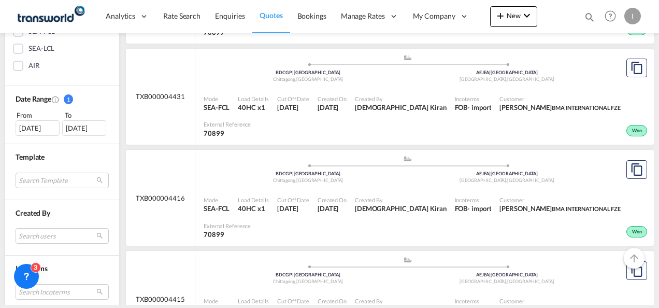
click at [48, 124] on div "[DATE]" at bounding box center [38, 128] width 44 height 16
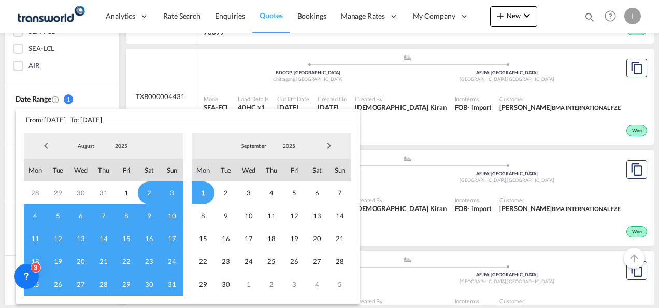
click at [49, 145] on span "Previous Month" at bounding box center [46, 145] width 21 height 21
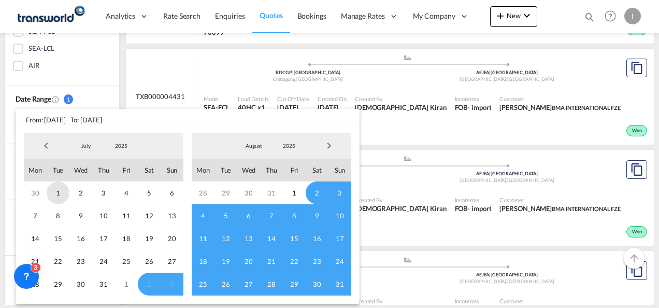
click at [56, 189] on span "1" at bounding box center [58, 192] width 23 height 23
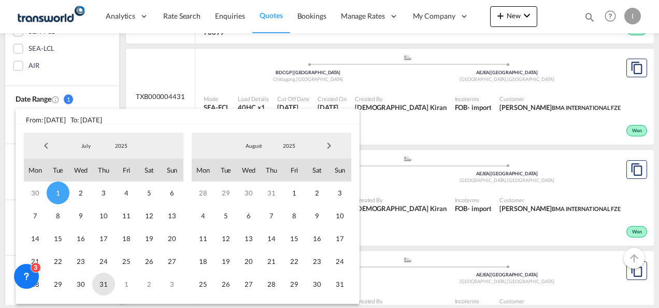
click at [103, 284] on span "31" at bounding box center [103, 283] width 23 height 23
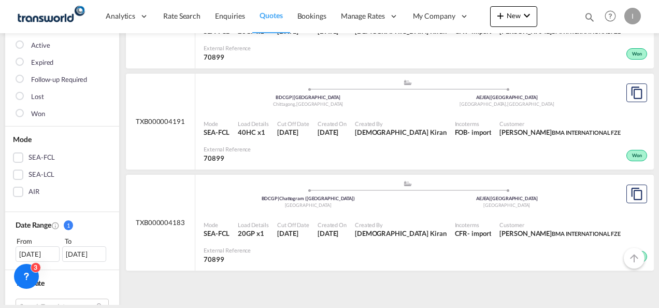
scroll to position [155, 0]
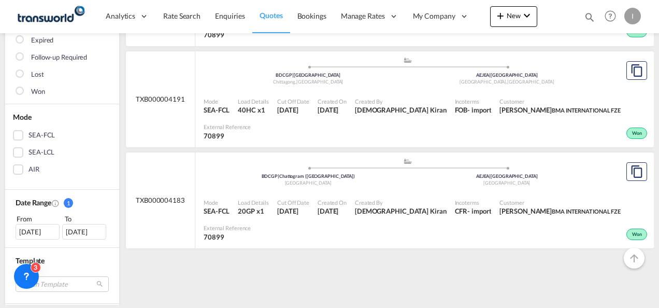
click at [44, 232] on div "[DATE]" at bounding box center [38, 232] width 44 height 16
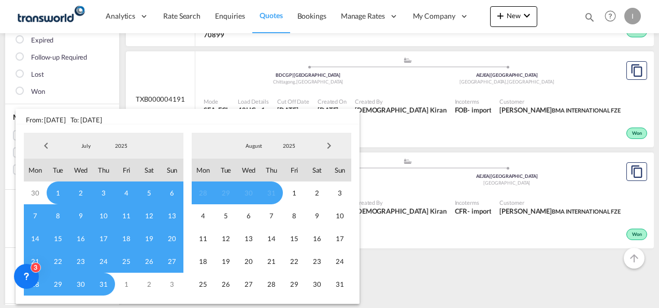
click at [45, 147] on span "Previous Month" at bounding box center [46, 145] width 21 height 21
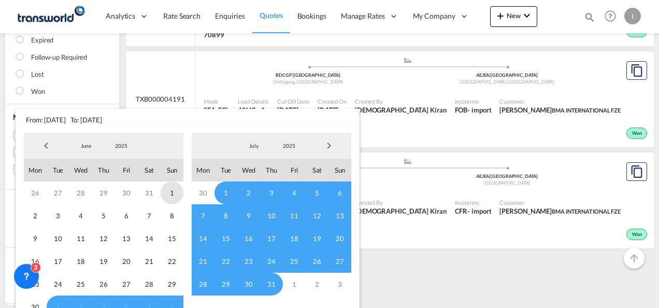
click at [175, 193] on span "1" at bounding box center [172, 192] width 23 height 23
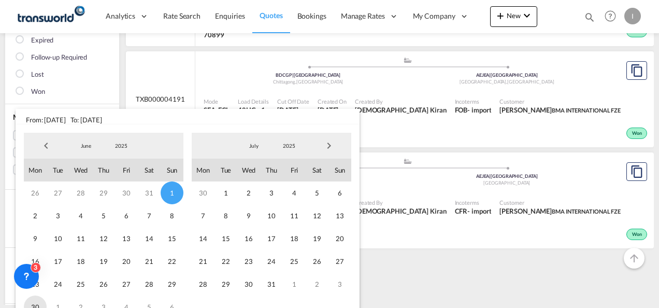
click at [35, 307] on html "Analytics Reports Dashboard Rate Search Enquiries Quotes" at bounding box center [329, 154] width 659 height 308
click at [33, 304] on span "30" at bounding box center [35, 306] width 23 height 23
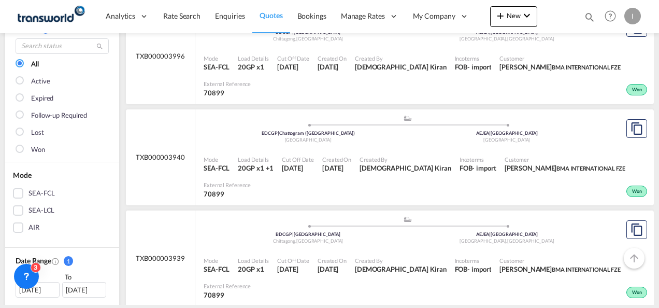
scroll to position [104, 0]
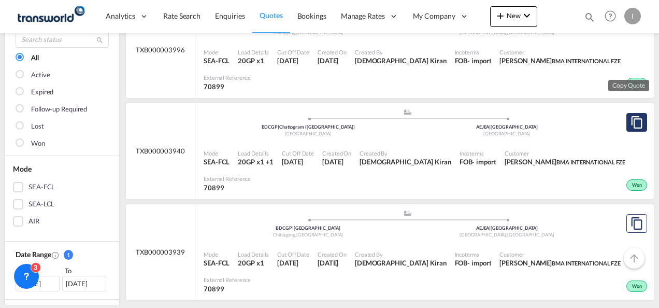
click at [630, 123] on md-icon "assets/icons/custom/copyQuote.svg" at bounding box center [636, 122] width 12 height 12
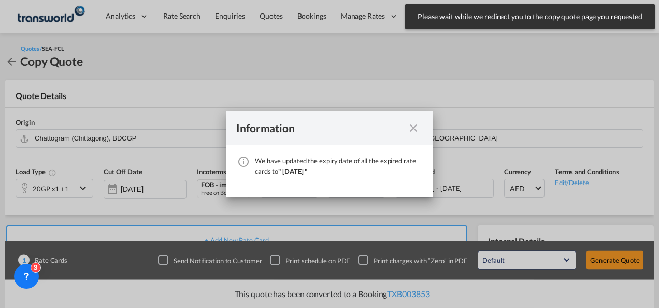
click at [417, 125] on md-icon "icon-close fg-AAA8AD cursor" at bounding box center [413, 128] width 12 height 12
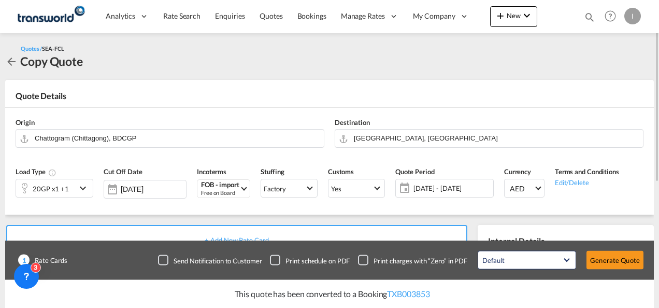
click at [80, 163] on div "Load Type 20GP x1 +1" at bounding box center [54, 185] width 88 height 49
click at [81, 189] on md-icon "icon-chevron-down" at bounding box center [85, 188] width 16 height 12
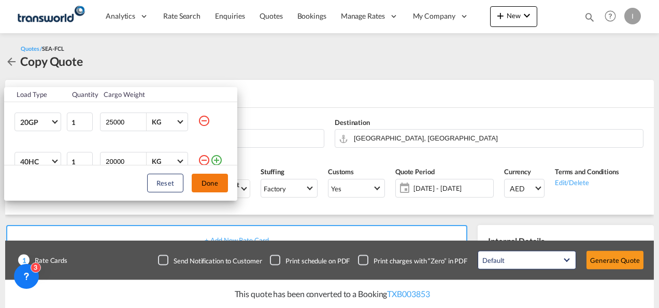
click at [209, 185] on button "Done" at bounding box center [210, 182] width 36 height 19
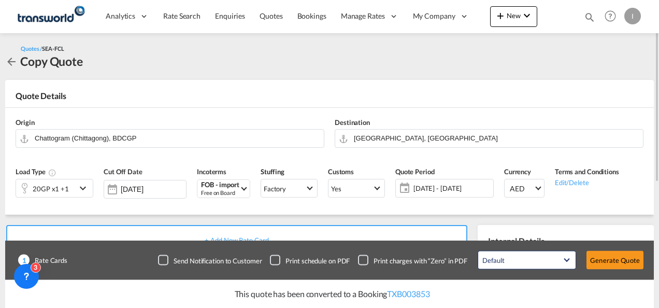
click at [227, 159] on div "Load Type 20GP x1 +1 Cut Off Date [DATE] Incoterms FOB - import Free on Board C…" at bounding box center [329, 185] width 638 height 57
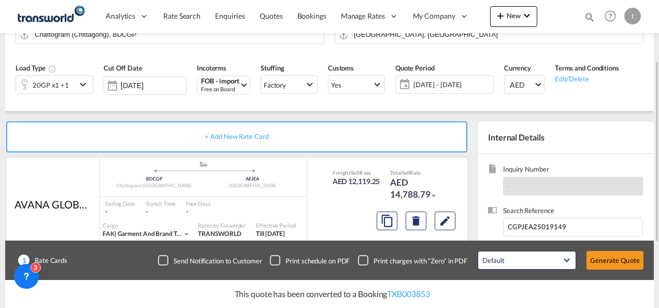
scroll to position [155, 0]
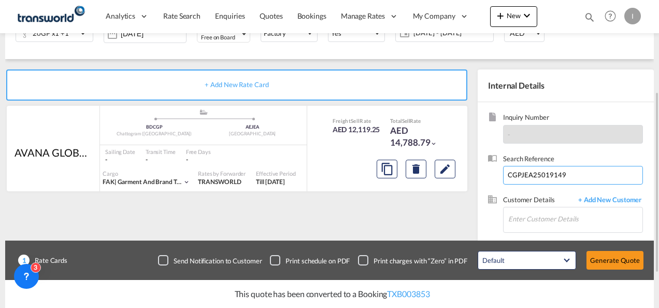
click at [534, 175] on input "CGPJEA25019149" at bounding box center [573, 175] width 140 height 19
paste input "49077"
type input "CGPJEA25049077"
click at [546, 220] on input "Enter Customer Details" at bounding box center [575, 218] width 134 height 23
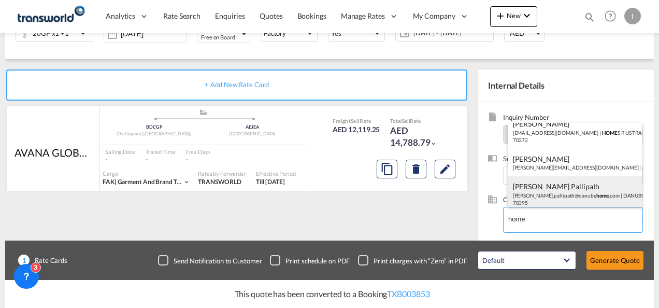
scroll to position [13, 0]
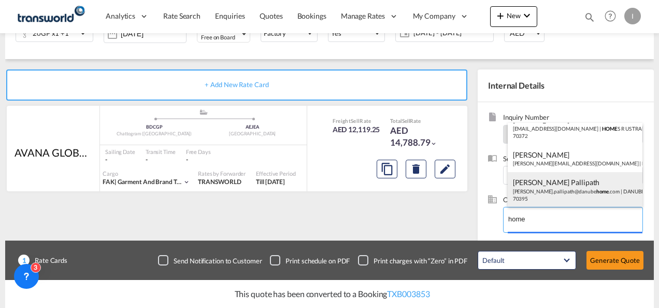
click at [527, 208] on body "Analytics Reports Dashboard Rate Search Enquiries Quotes Bookings" at bounding box center [329, 154] width 659 height 308
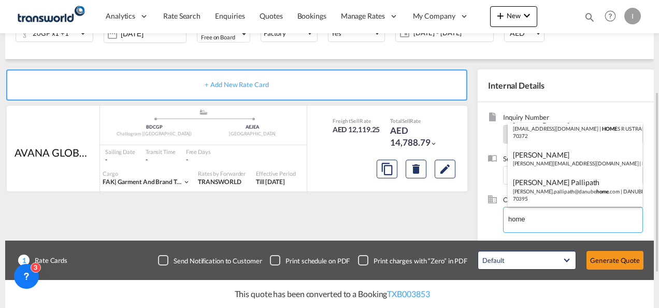
drag, startPoint x: 530, startPoint y: 214, endPoint x: 480, endPoint y: 224, distance: 51.6
click at [480, 224] on body "Analytics Reports Dashboard Rate Search Enquiries Quotes Bookings" at bounding box center [329, 154] width 659 height 308
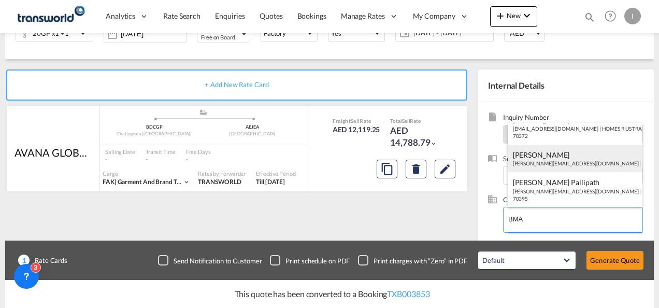
scroll to position [7, 0]
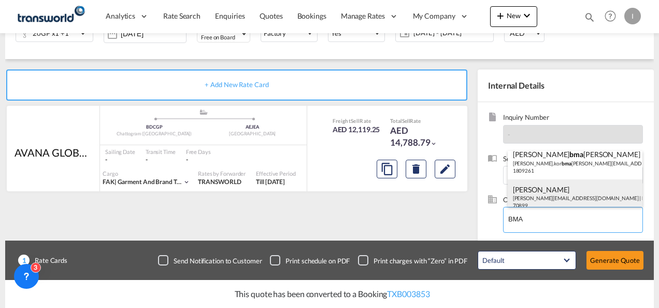
click at [537, 196] on div "[PERSON_NAME] [EMAIL_ADDRESS][DOMAIN_NAME] | BMA INTERNATIONAL FZE | 70899" at bounding box center [575, 196] width 135 height 35
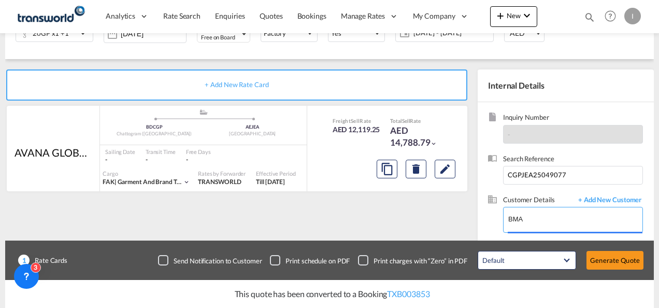
type input "BMA INTERNATIONAL FZE, [PERSON_NAME], [PERSON_NAME][EMAIL_ADDRESS][DOMAIN_NAME]"
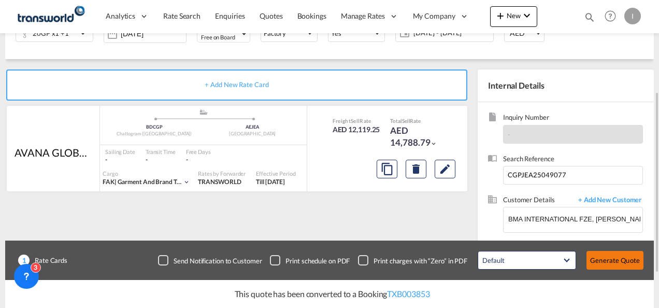
click at [598, 259] on button "Generate Quote" at bounding box center [614, 260] width 57 height 19
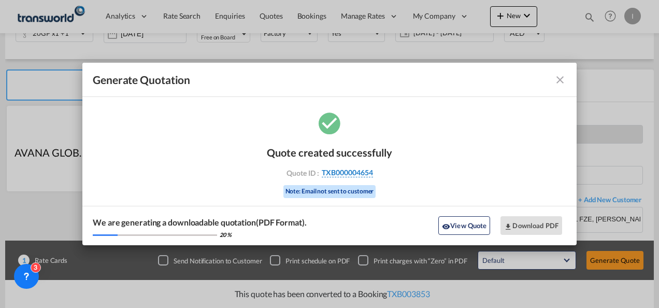
click at [349, 175] on span "TXB000004654" at bounding box center [347, 172] width 51 height 9
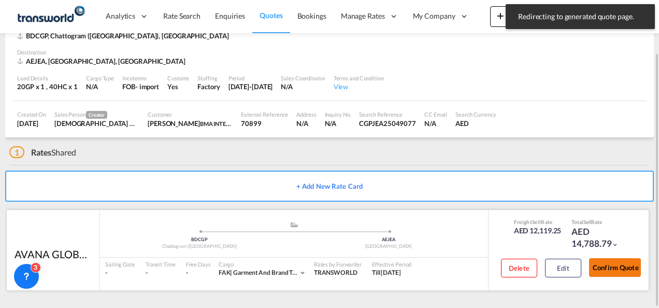
click at [606, 261] on button "Confirm Quote" at bounding box center [615, 267] width 52 height 19
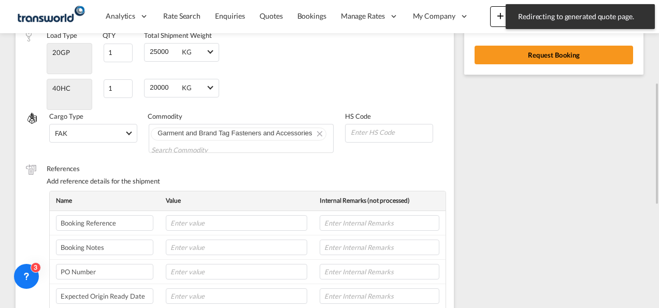
scroll to position [51, 0]
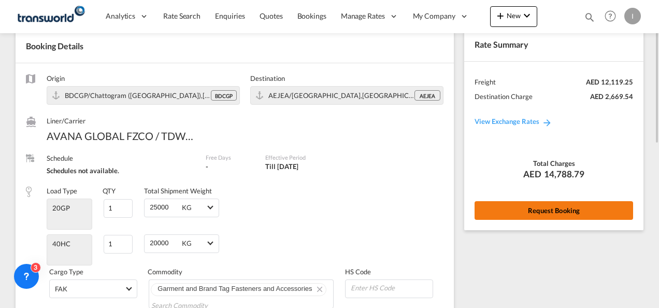
click at [526, 206] on button "Request Booking" at bounding box center [553, 210] width 158 height 19
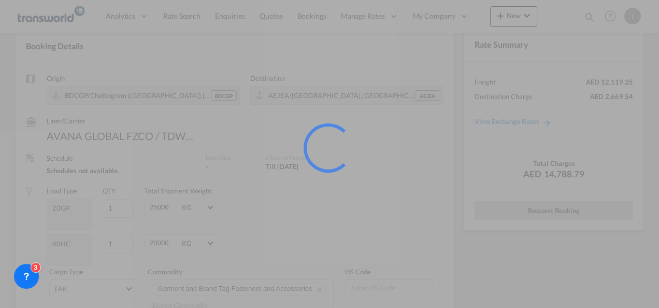
scroll to position [19, 0]
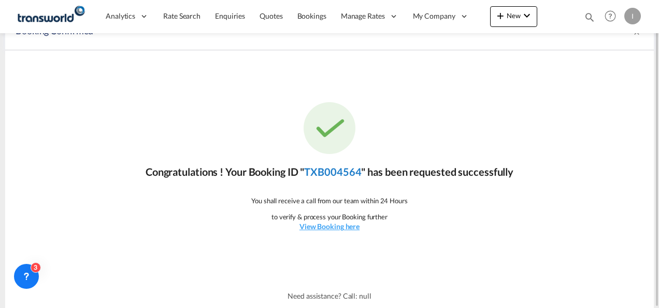
click at [311, 173] on link "TXB004564" at bounding box center [332, 171] width 57 height 12
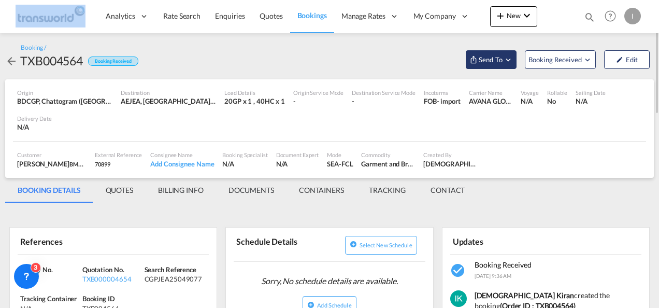
click at [485, 63] on span "Send To" at bounding box center [491, 59] width 26 height 10
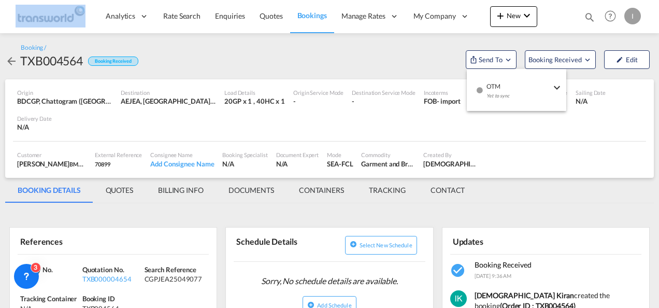
click at [481, 89] on md-icon "icon-checkbox-blank-circle" at bounding box center [479, 89] width 7 height 7
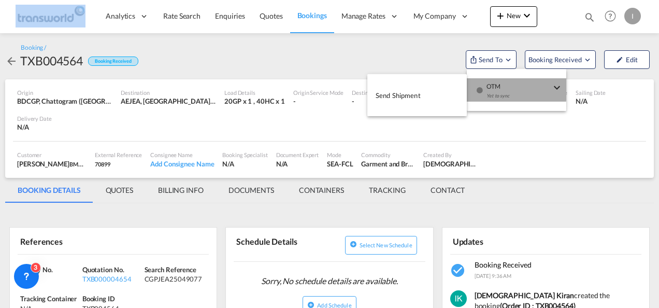
click at [420, 92] on span "Send Shipment" at bounding box center [397, 95] width 45 height 17
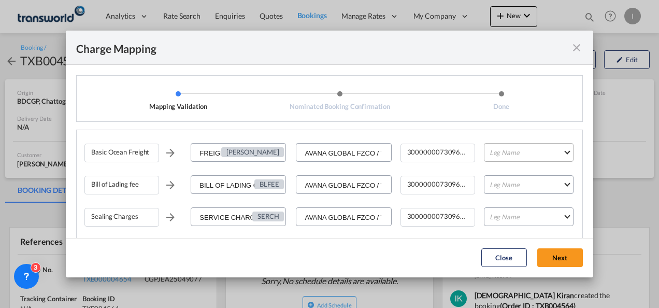
click at [503, 153] on md-select "Leg Name HANDLING ORIGIN VESSEL HANDLING DESTINATION OTHERS TL PICK UP CUSTOMS …" at bounding box center [529, 152] width 90 height 19
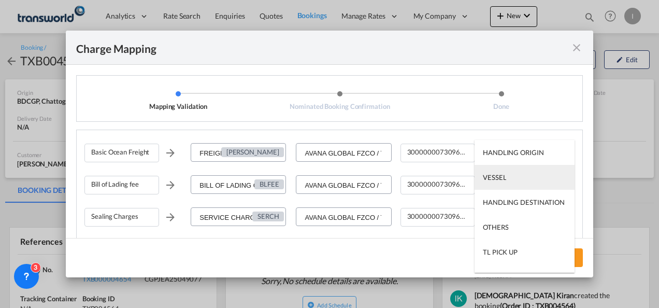
click at [498, 175] on div "VESSEL" at bounding box center [494, 176] width 23 height 9
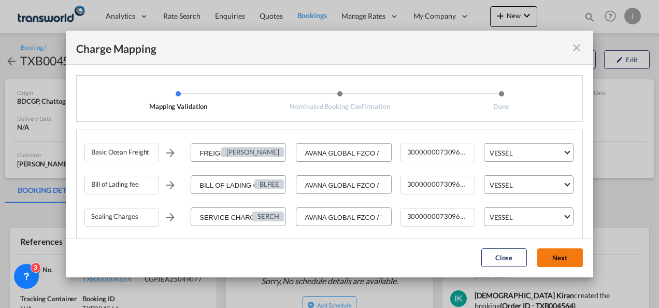
drag, startPoint x: 552, startPoint y: 244, endPoint x: 560, endPoint y: 252, distance: 11.0
click at [553, 246] on md-dialog-actions "Close Next" at bounding box center [329, 257] width 527 height 39
click at [560, 254] on button "Next" at bounding box center [560, 257] width 46 height 19
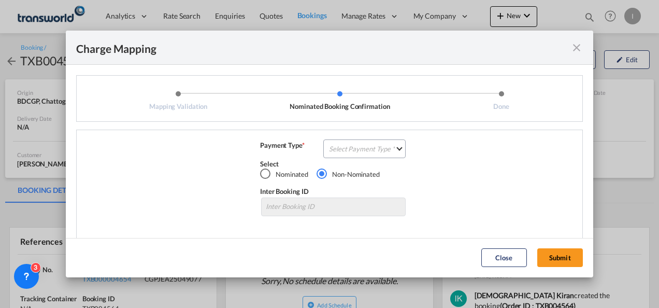
click at [328, 139] on div "Basic Ocean Freight FREIGHT CHARGES [PERSON_NAME] GLOBAL FZCO / TDWC - DUBAI 30…" at bounding box center [329, 184] width 507 height 111
click at [336, 151] on md-select "Select Payment Type COLLECT PREPAID" at bounding box center [364, 148] width 82 height 19
click at [343, 157] on md-option "COLLECT" at bounding box center [363, 148] width 92 height 25
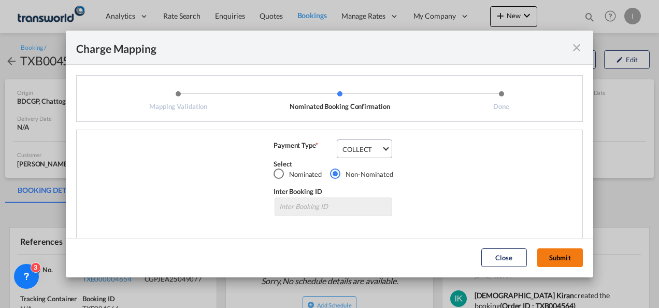
click at [552, 259] on button "Submit" at bounding box center [560, 257] width 46 height 19
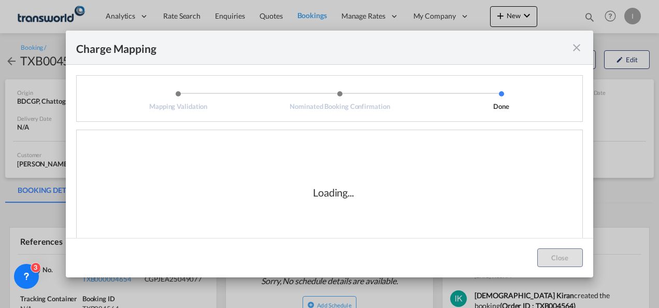
click at [382, 209] on div "Loading..." at bounding box center [333, 192] width 498 height 104
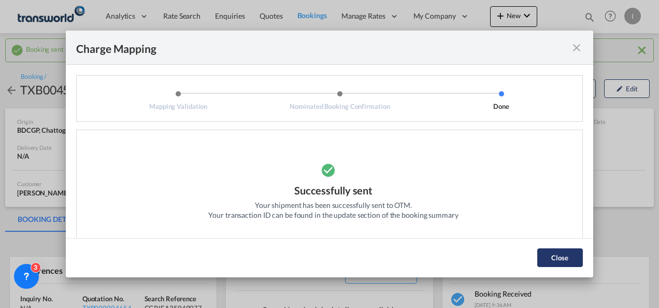
click at [553, 263] on button "Close" at bounding box center [560, 257] width 46 height 19
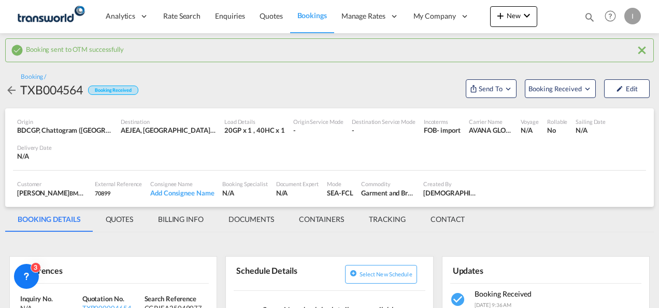
scroll to position [104, 0]
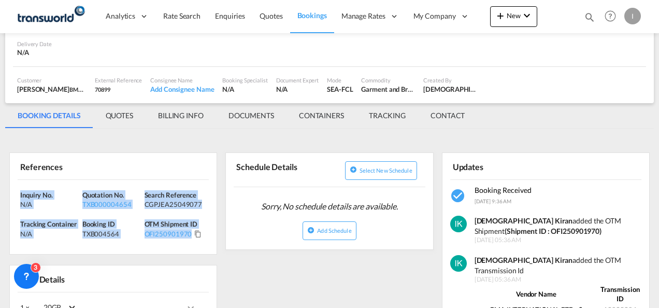
drag, startPoint x: 205, startPoint y: 239, endPoint x: -2, endPoint y: 193, distance: 212.2
click at [0, 193] on html "Analytics Reports Dashboard Rate Search Enquiries Quotes" at bounding box center [329, 154] width 659 height 308
copy div "Inquiry No. N/A Quotation No. TXB000004654 Search Reference CGPJEA25049077 Trac…"
click at [530, 13] on md-icon "icon-chevron-down" at bounding box center [526, 15] width 12 height 12
click at [484, 74] on span "Quote" at bounding box center [485, 77] width 11 height 21
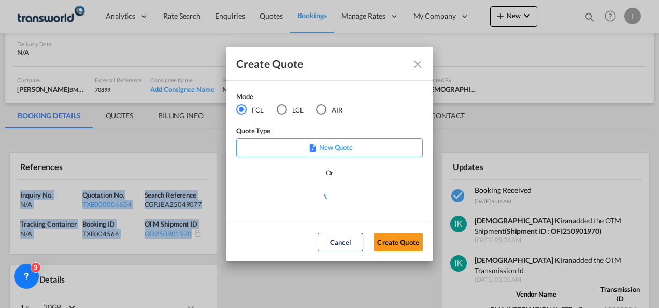
click at [295, 112] on md-radio-button "LCL" at bounding box center [290, 109] width 27 height 11
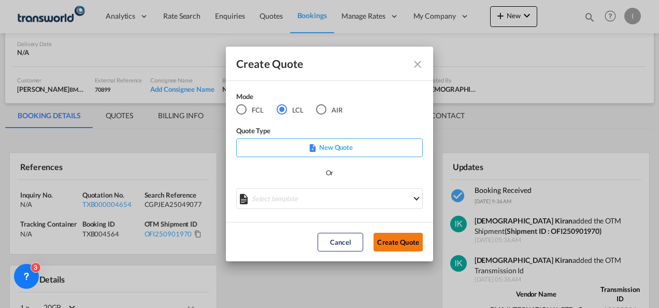
click at [412, 241] on button "Create Quote" at bounding box center [397, 242] width 49 height 19
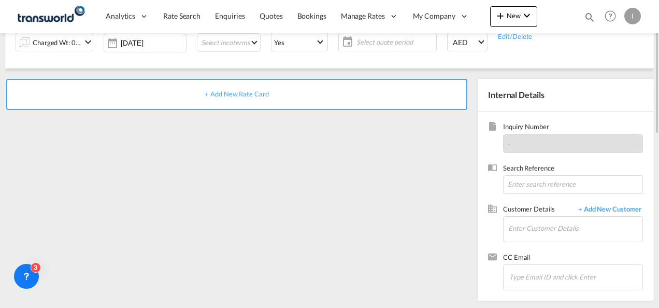
scroll to position [42, 0]
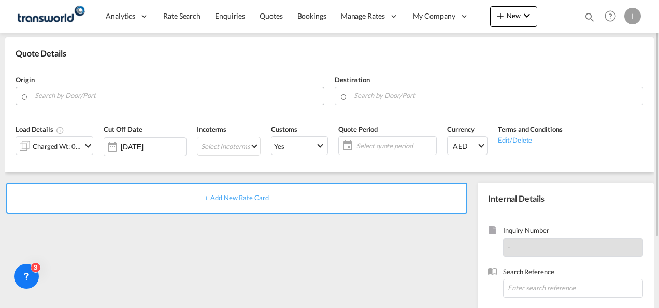
click at [84, 97] on input "Search by Door/Port" at bounding box center [177, 95] width 284 height 18
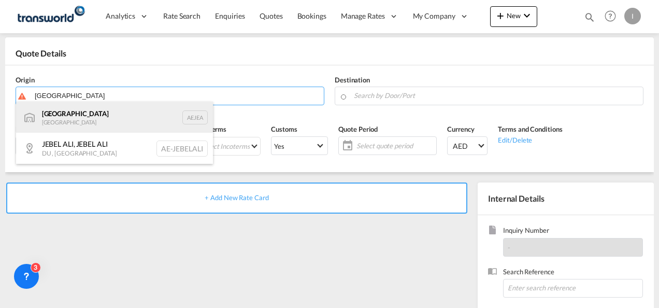
click at [76, 119] on div "[GEOGRAPHIC_DATA] AEJEA" at bounding box center [114, 117] width 197 height 31
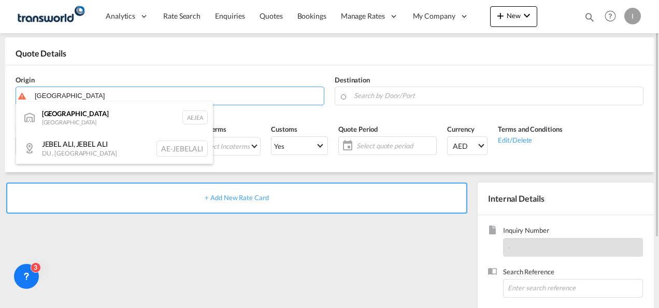
type input "[GEOGRAPHIC_DATA], [GEOGRAPHIC_DATA]"
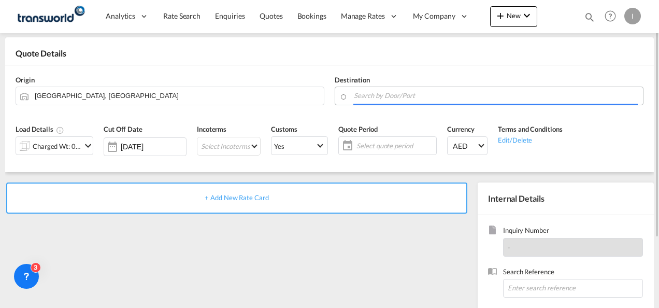
click at [388, 96] on input "Search by Door/Port" at bounding box center [496, 95] width 284 height 18
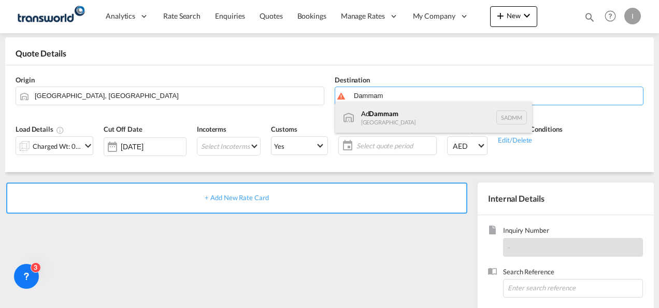
click at [383, 117] on div "Ad Dammam [GEOGRAPHIC_DATA] [GEOGRAPHIC_DATA]" at bounding box center [433, 117] width 197 height 31
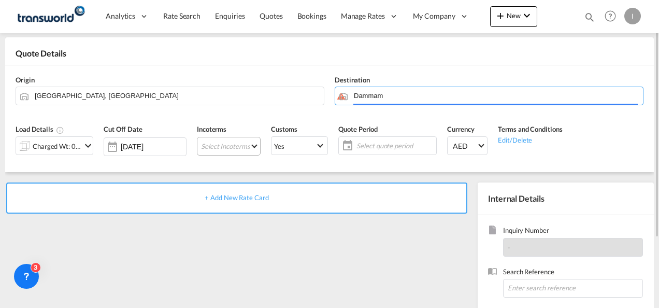
type input "Ad Dammam, SADMM"
click at [77, 151] on div "Charged Wt: 0.00 W/M" at bounding box center [57, 146] width 49 height 15
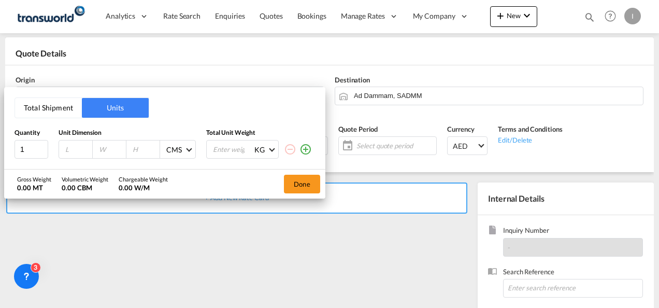
click at [62, 107] on button "Total Shipment" at bounding box center [48, 108] width 67 height 20
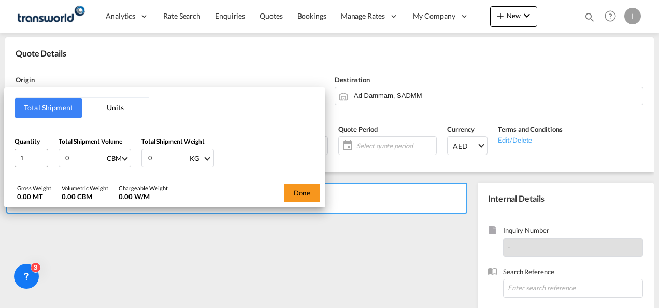
drag, startPoint x: 86, startPoint y: 155, endPoint x: 39, endPoint y: 158, distance: 47.2
click at [39, 158] on div "Quantity 1 Total Shipment Volume 0 CBM CBM CFT Total Shipment Weight 0 KG KG LB" at bounding box center [165, 151] width 300 height 31
type input "5.94"
type input "1000"
click at [303, 182] on div "Done" at bounding box center [302, 192] width 47 height 29
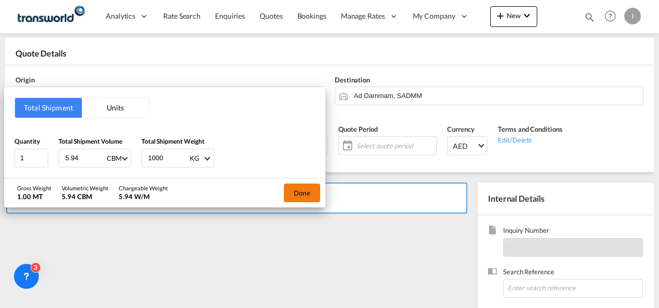
click at [298, 195] on button "Done" at bounding box center [302, 192] width 36 height 19
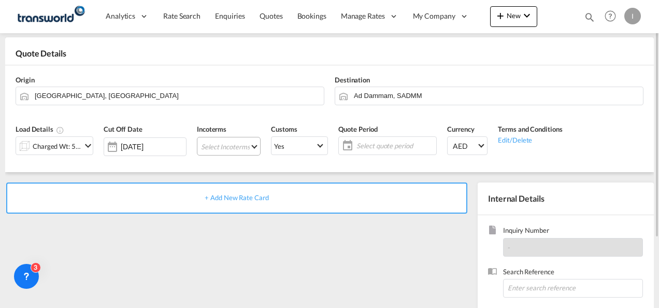
click at [230, 143] on md-select "Select Incoterms CIP - import Carriage and Insurance Paid to CIP - export Carri…" at bounding box center [229, 146] width 64 height 19
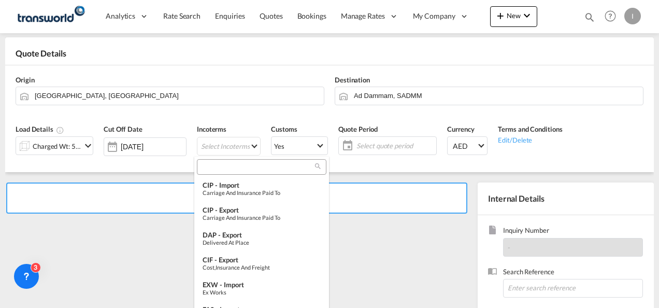
click at [220, 176] on md-select-header at bounding box center [261, 166] width 135 height 21
click at [220, 169] on input "search" at bounding box center [257, 166] width 115 height 9
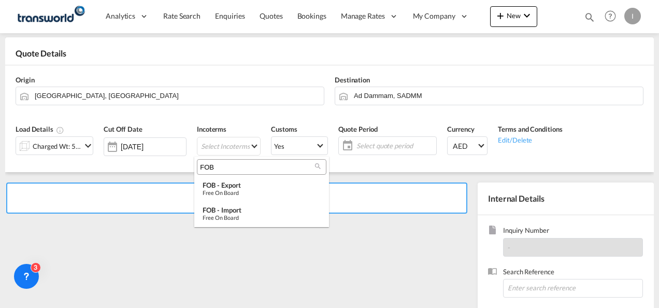
drag, startPoint x: 218, startPoint y: 168, endPoint x: 189, endPoint y: 170, distance: 28.6
click at [189, 170] on body "Analytics Reports Dashboard Rate Search Enquiries Quotes Bookings" at bounding box center [329, 154] width 659 height 308
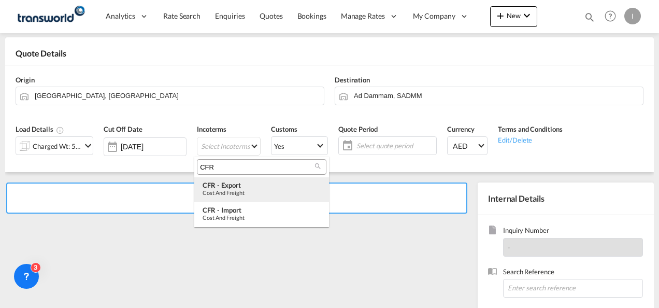
type input "CFR"
drag, startPoint x: 236, startPoint y: 192, endPoint x: 264, endPoint y: 181, distance: 29.8
click at [236, 191] on div "Cost and Freight" at bounding box center [262, 192] width 118 height 7
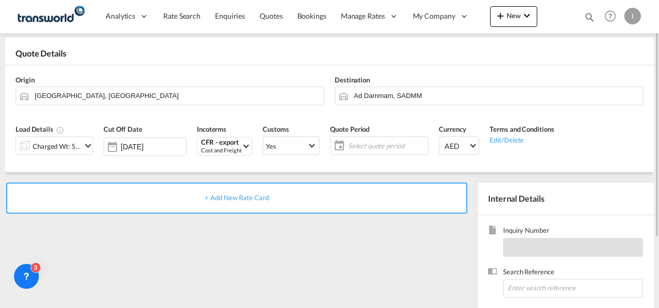
click at [348, 142] on span "Select quote period" at bounding box center [386, 145] width 77 height 9
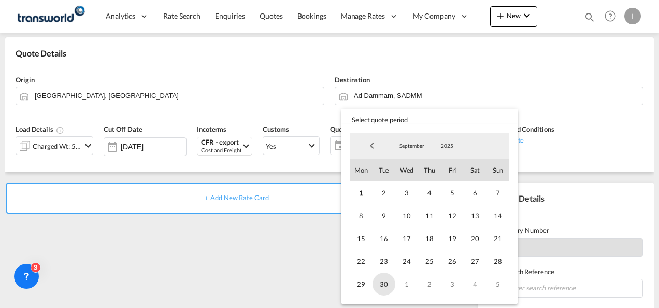
click at [381, 287] on span "30" at bounding box center [383, 283] width 23 height 23
click at [295, 270] on md-backdrop at bounding box center [329, 154] width 659 height 308
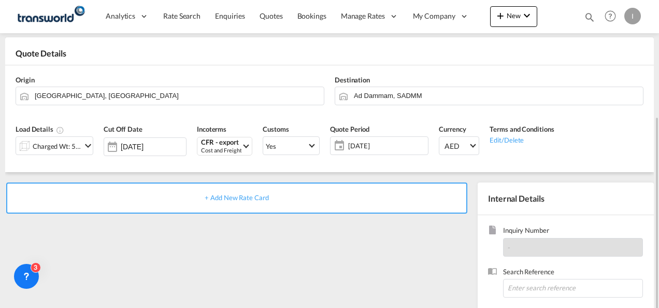
scroll to position [146, 0]
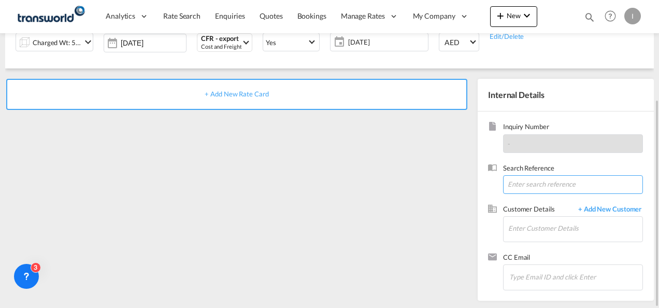
click at [555, 187] on input at bounding box center [573, 184] width 140 height 19
paste input "TWI 21649"
type input "TWI 21649"
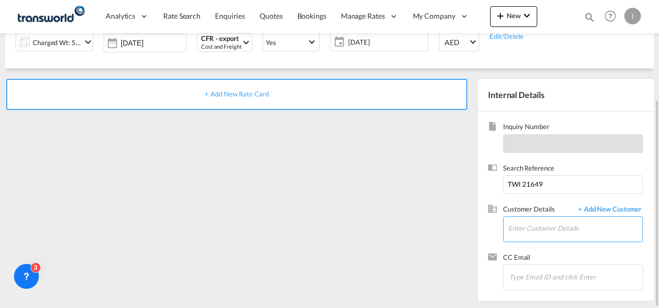
click at [520, 223] on input "Enter Customer Details" at bounding box center [575, 227] width 134 height 23
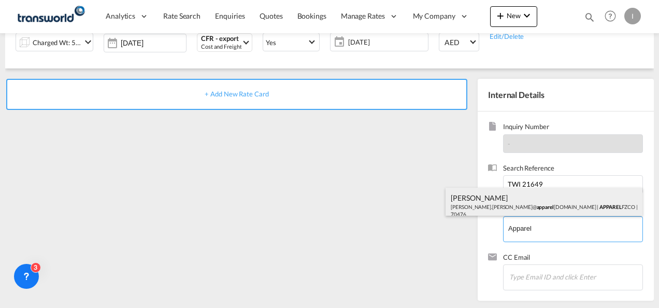
click at [490, 205] on div "[PERSON_NAME] [PERSON_NAME].[PERSON_NAME]@ apparel [DOMAIN_NAME] | APPAREL FZCO…" at bounding box center [543, 204] width 197 height 35
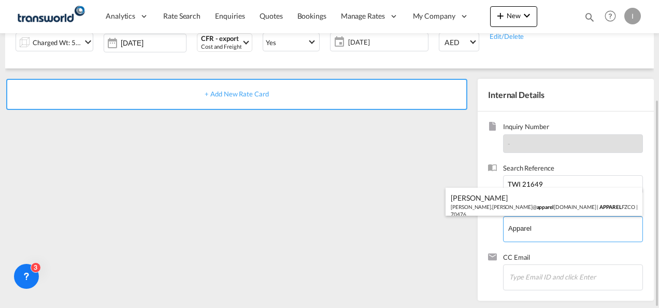
type input "APPAREL FZCO, [PERSON_NAME], [PERSON_NAME][EMAIL_ADDRESS][PERSON_NAME][DOMAIN_N…"
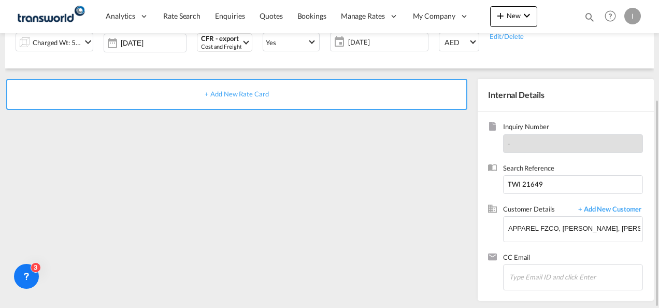
click at [245, 102] on div "+ Add New Rate Card" at bounding box center [236, 94] width 461 height 31
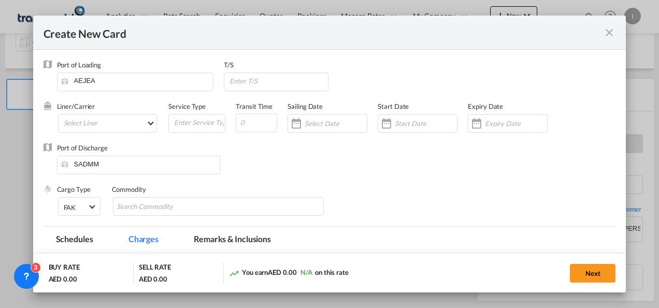
click at [244, 97] on div "Port of Loading [GEOGRAPHIC_DATA] T/S Liner/Carrier Select Liner 2HM LOGISTICS …" at bounding box center [330, 143] width 572 height 166
click at [104, 122] on md-select "Select Liner 2HM LOGISTICS D.O.O 2HM LOGISTICS D.O.O. / TDWC-CAPODISTRI 2HM LOG…" at bounding box center [107, 123] width 99 height 19
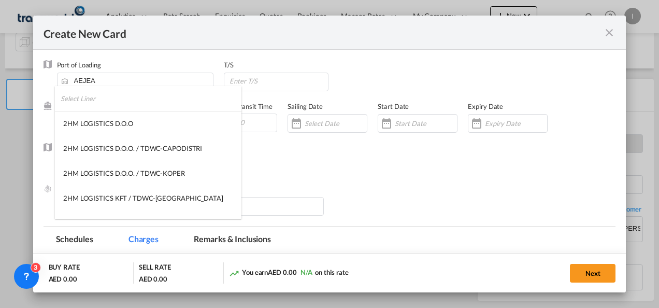
click at [98, 104] on input "search" at bounding box center [151, 98] width 181 height 25
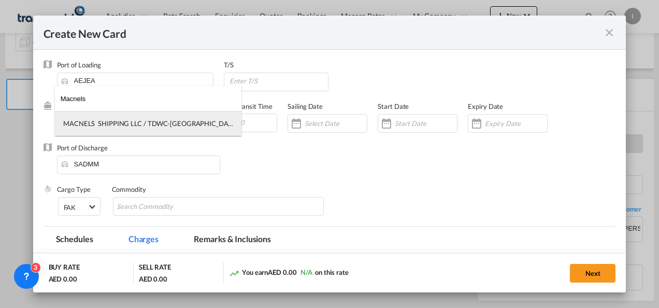
type input "Macnels"
click at [144, 128] on md-option "MACNELS SHIPPING LLC / TDWC-[GEOGRAPHIC_DATA]" at bounding box center [148, 123] width 186 height 25
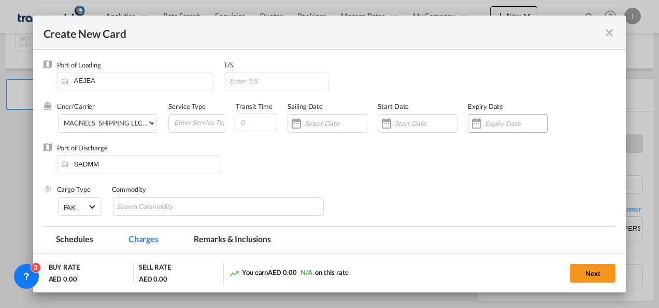
click at [499, 125] on input "Create New Card ..." at bounding box center [516, 123] width 62 height 8
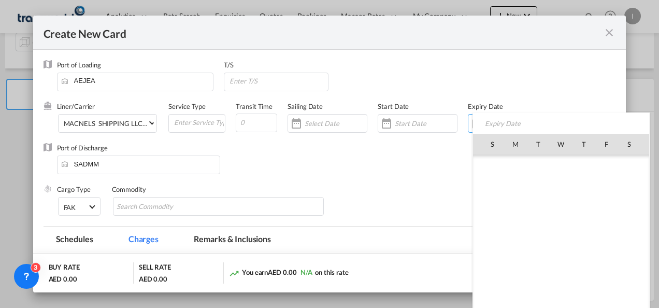
scroll to position [239906, 0]
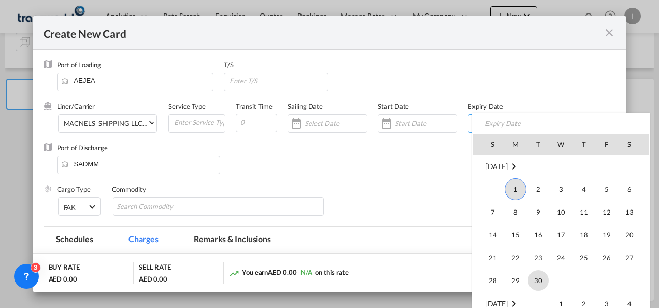
click at [532, 282] on span "30" at bounding box center [538, 280] width 21 height 21
type input "[DATE]"
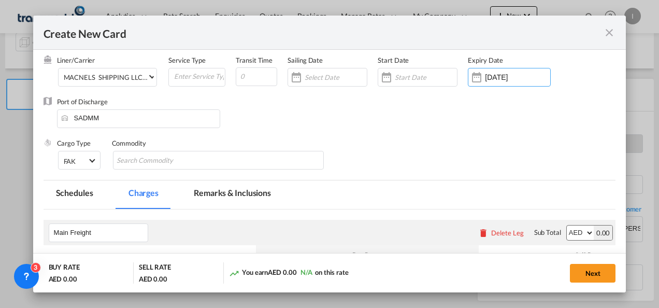
scroll to position [104, 0]
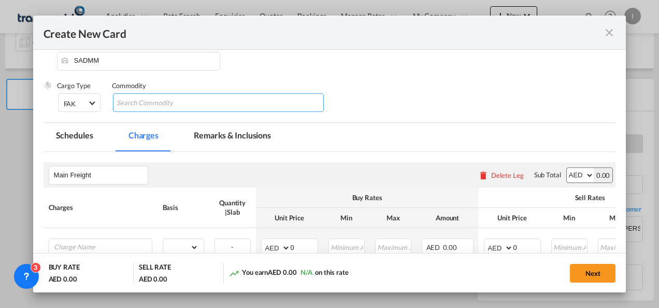
click at [147, 106] on input "Search Commodity" at bounding box center [164, 103] width 95 height 17
type input "General Cargo"
click at [580, 61] on div "Port of Discharge [GEOGRAPHIC_DATA]" at bounding box center [330, 59] width 572 height 41
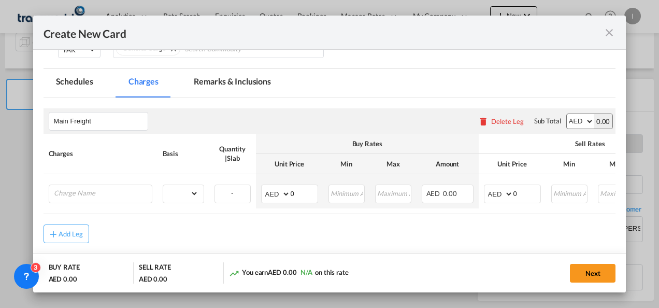
scroll to position [204, 0]
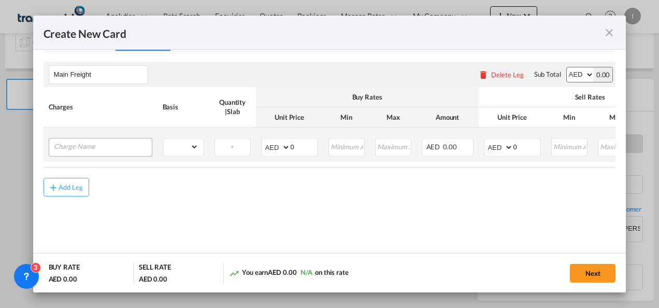
click at [107, 154] on div "Create New Card ..." at bounding box center [101, 147] width 104 height 19
click at [105, 147] on input "Charge Name" at bounding box center [103, 146] width 98 height 16
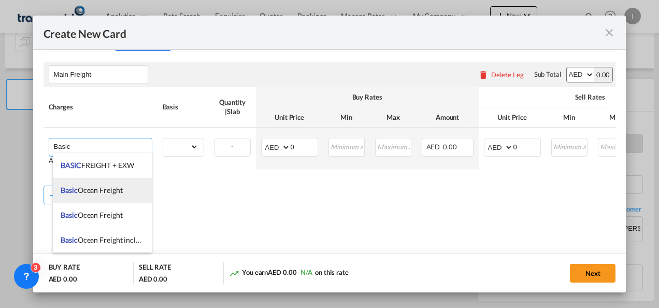
click at [96, 188] on span "Basic Ocean Freight" at bounding box center [92, 189] width 62 height 9
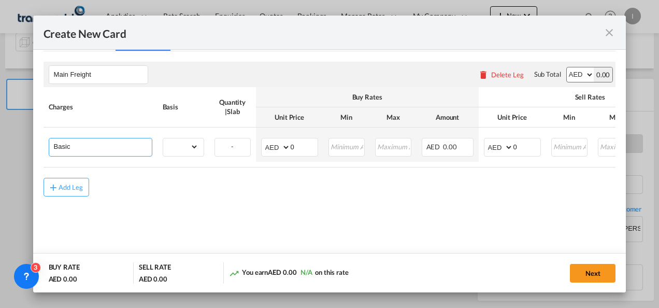
type input "Basic Ocean Freight"
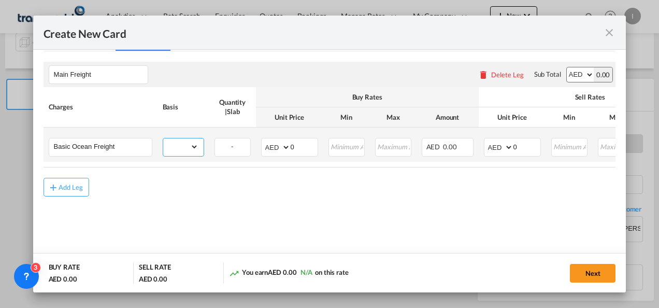
click at [180, 143] on select "gross_weight volumetric_weight per_shipment per_bl per_km per_hawb per_kg flat …" at bounding box center [180, 146] width 35 height 17
select select "per_shipment"
click at [163, 138] on select "gross_weight volumetric_weight per_shipment per_bl per_km per_hawb per_kg flat …" at bounding box center [180, 146] width 35 height 17
drag, startPoint x: 292, startPoint y: 141, endPoint x: 277, endPoint y: 145, distance: 14.9
click at [277, 145] on md-input-container "AED AFN ALL AMD ANG AOA ARS AUD AWG AZN BAM BBD BDT BGN BHD BIF BMD BND [PERSON…" at bounding box center [289, 147] width 57 height 19
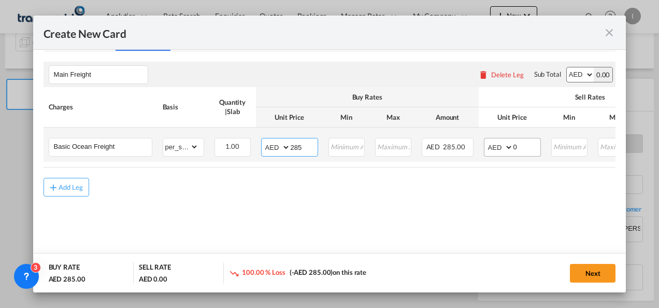
type input "285"
click at [510, 150] on md-input-container "AED AFN ALL AMD ANG AOA ARS AUD AWG AZN BAM BBD BDT BGN BHD BIF BMD BND [PERSON…" at bounding box center [512, 147] width 57 height 19
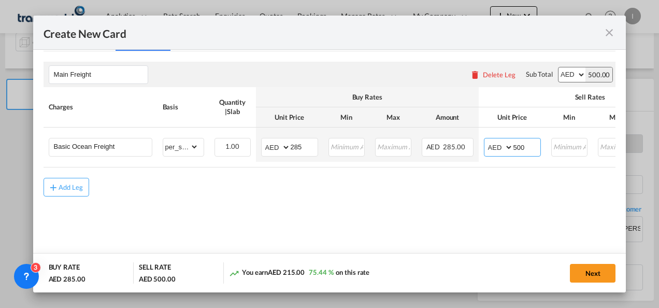
type input "500"
drag, startPoint x: 323, startPoint y: 227, endPoint x: 384, endPoint y: 239, distance: 62.4
click at [323, 227] on md-content "Main Freight Please enter leg name Leg Name Already Exists Delete Leg Sub Total…" at bounding box center [330, 143] width 572 height 185
click at [598, 267] on button "Next" at bounding box center [593, 273] width 46 height 19
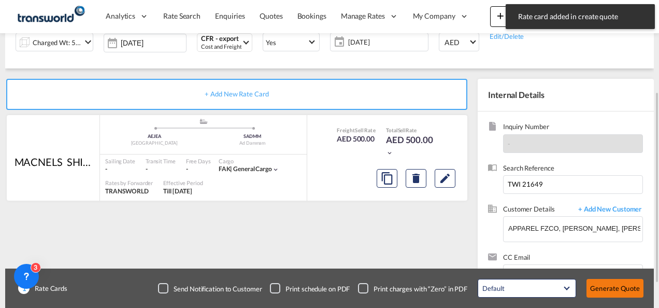
click at [609, 282] on div "Create New Card Port of [GEOGRAPHIC_DATA] [GEOGRAPHIC_DATA] T/S Liner/Carrier M…" at bounding box center [329, 154] width 659 height 308
click at [606, 288] on button "Generate Quote" at bounding box center [614, 288] width 57 height 19
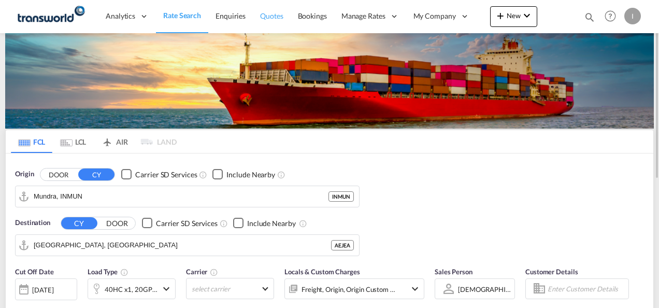
click at [264, 20] on span "Quotes" at bounding box center [271, 15] width 23 height 9
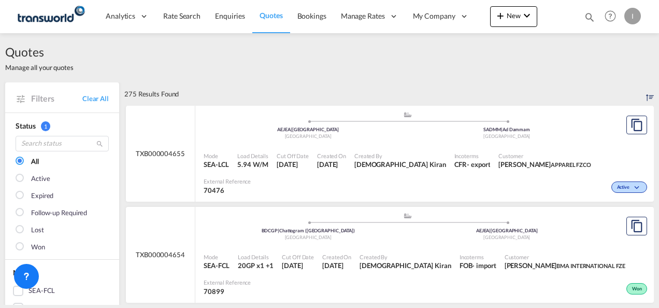
click at [389, 149] on div "Created By Irishi Kiran" at bounding box center [400, 161] width 100 height 26
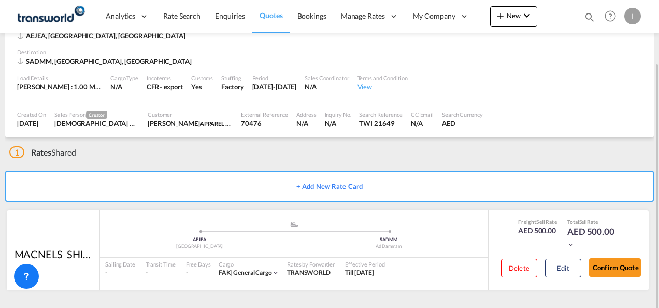
scroll to position [63, 0]
click at [605, 270] on button "Confirm Quote" at bounding box center [615, 267] width 52 height 19
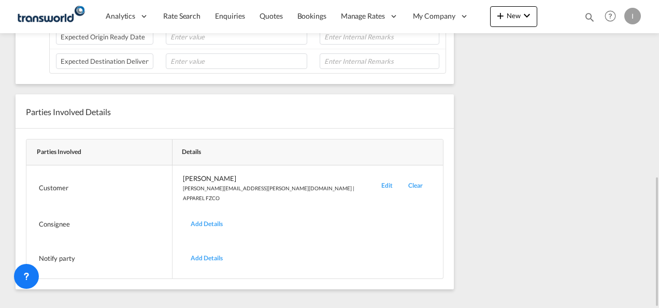
scroll to position [157, 0]
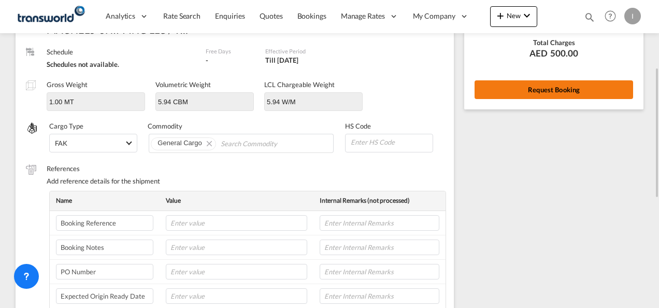
click at [496, 91] on button "Request Booking" at bounding box center [553, 89] width 158 height 19
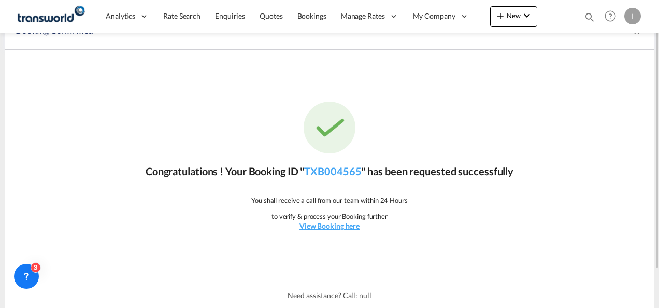
scroll to position [0, 0]
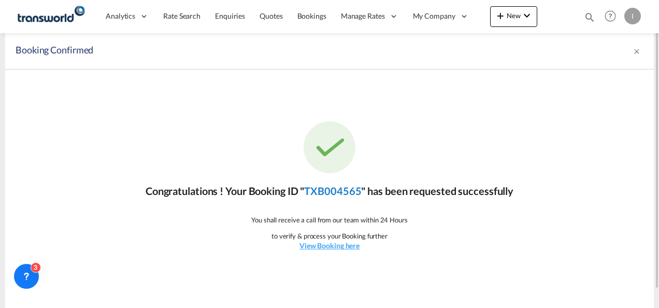
click at [327, 193] on link "TXB004565" at bounding box center [332, 190] width 57 height 12
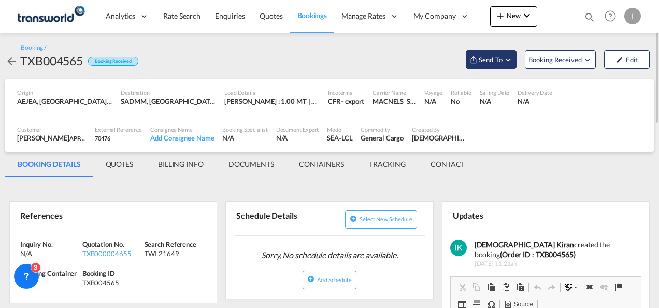
click at [493, 59] on span "Send To" at bounding box center [491, 59] width 26 height 10
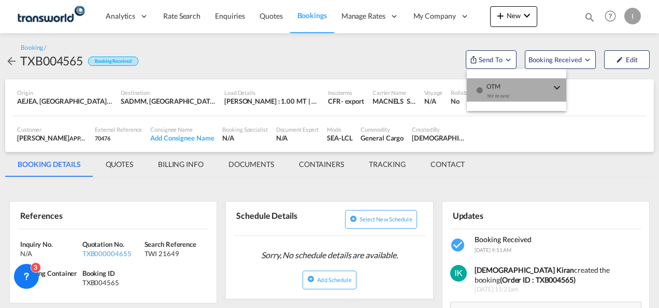
click at [493, 90] on div "Yet to sync" at bounding box center [518, 99] width 64 height 22
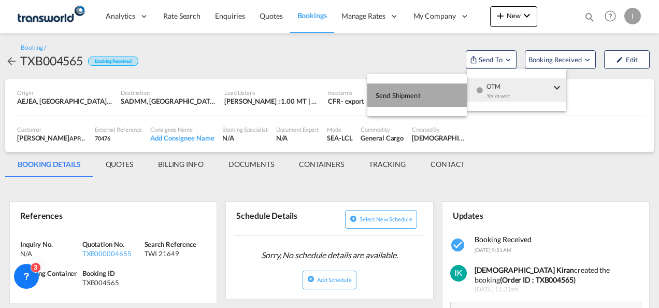
click at [430, 92] on button "Send Shipment" at bounding box center [416, 94] width 99 height 23
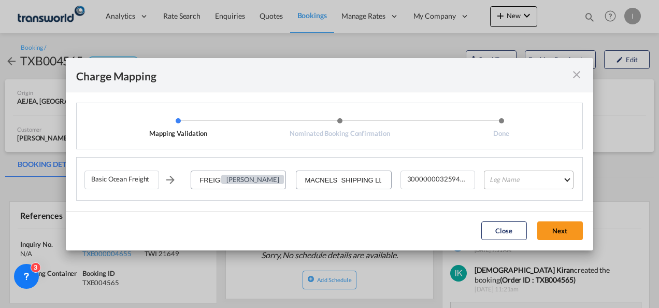
click at [513, 174] on md-select "Leg Name HANDLING ORIGIN VESSEL HANDLING DESTINATION OTHERS TL PICK UP CUSTOMS …" at bounding box center [529, 179] width 90 height 19
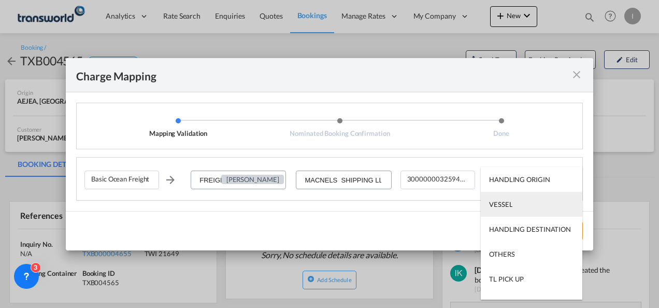
click at [501, 210] on md-option "VESSEL" at bounding box center [532, 204] width 102 height 25
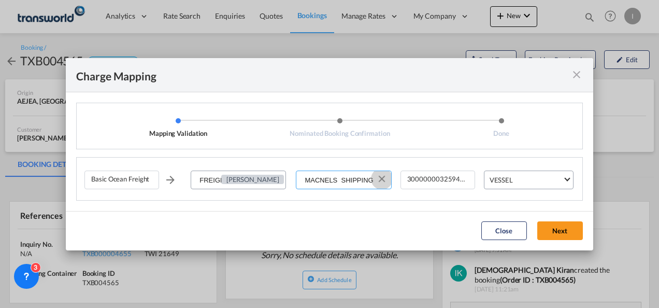
click at [383, 178] on button "Clear Input" at bounding box center [382, 179] width 16 height 16
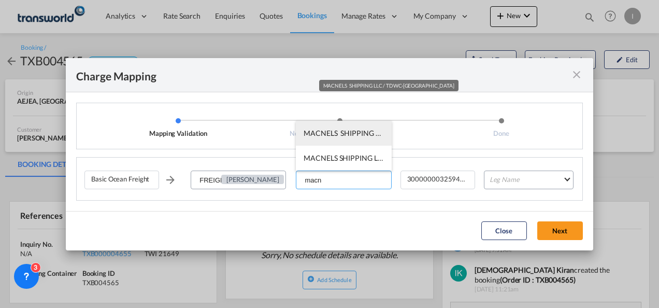
click at [351, 135] on span "MACNELS SHIPPING LLC / TDWC-[GEOGRAPHIC_DATA]" at bounding box center [396, 132] width 186 height 9
type input "MACNELS SHIPPING LLC / TDWC-[GEOGRAPHIC_DATA]"
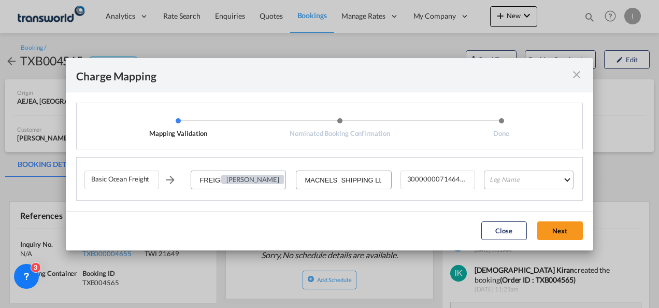
click at [530, 175] on md-select "Leg Name" at bounding box center [529, 179] width 90 height 19
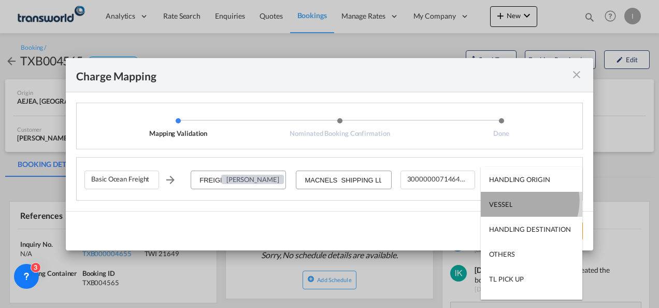
click at [520, 200] on md-option "VESSEL" at bounding box center [532, 204] width 102 height 25
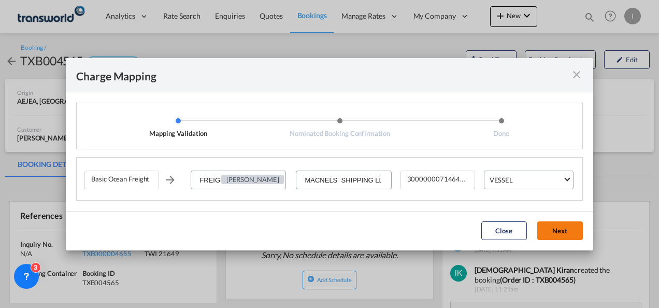
click at [556, 233] on button "Next" at bounding box center [560, 230] width 46 height 19
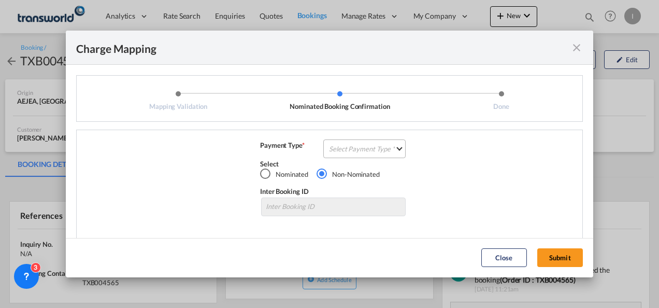
click at [364, 148] on md-select "Select Payment Type COLLECT PREPAID" at bounding box center [364, 148] width 82 height 19
click at [364, 148] on md-option "COLLECT" at bounding box center [363, 148] width 92 height 25
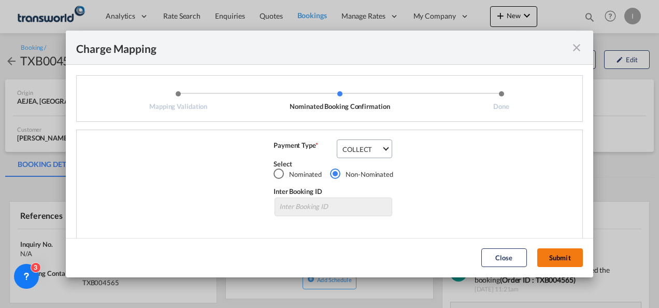
click at [566, 262] on button "Submit" at bounding box center [560, 257] width 46 height 19
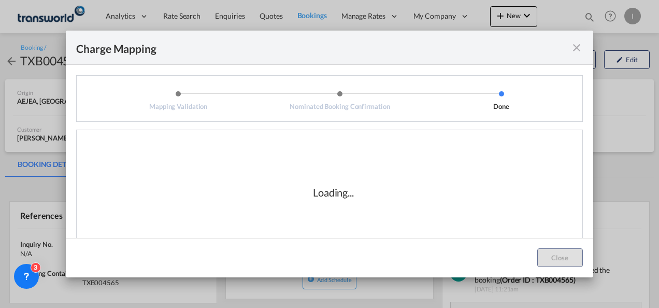
click at [377, 213] on div "Loading..." at bounding box center [333, 192] width 498 height 104
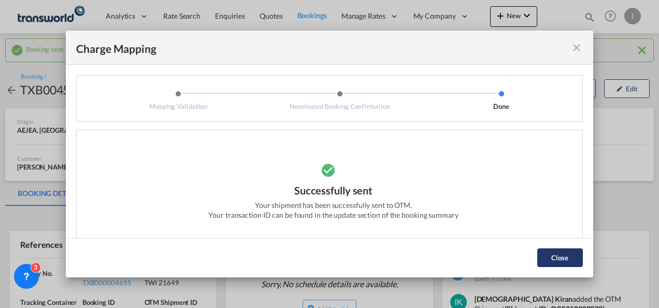
click at [550, 250] on button "Close" at bounding box center [560, 257] width 46 height 19
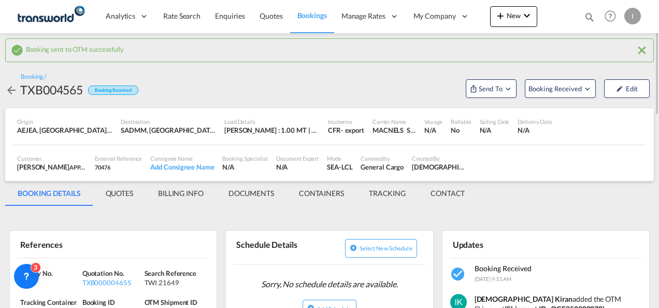
scroll to position [52, 0]
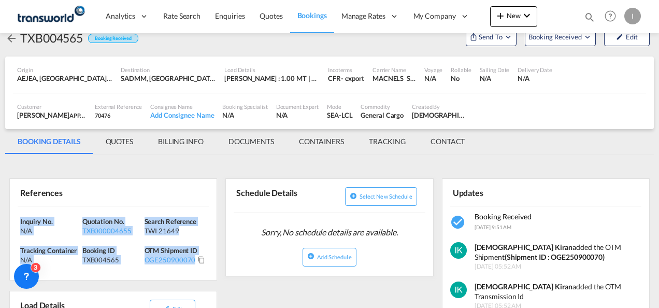
drag, startPoint x: 204, startPoint y: 256, endPoint x: -2, endPoint y: 209, distance: 211.4
click at [0, 209] on html "Analytics Reports Dashboard Rate Search Enquiries Quotes" at bounding box center [329, 154] width 659 height 308
copy div "Inquiry No. N/A Quotation No. TXB000004655 Search Reference TWI 21649 Tracking …"
